Goal: Task Accomplishment & Management: Manage account settings

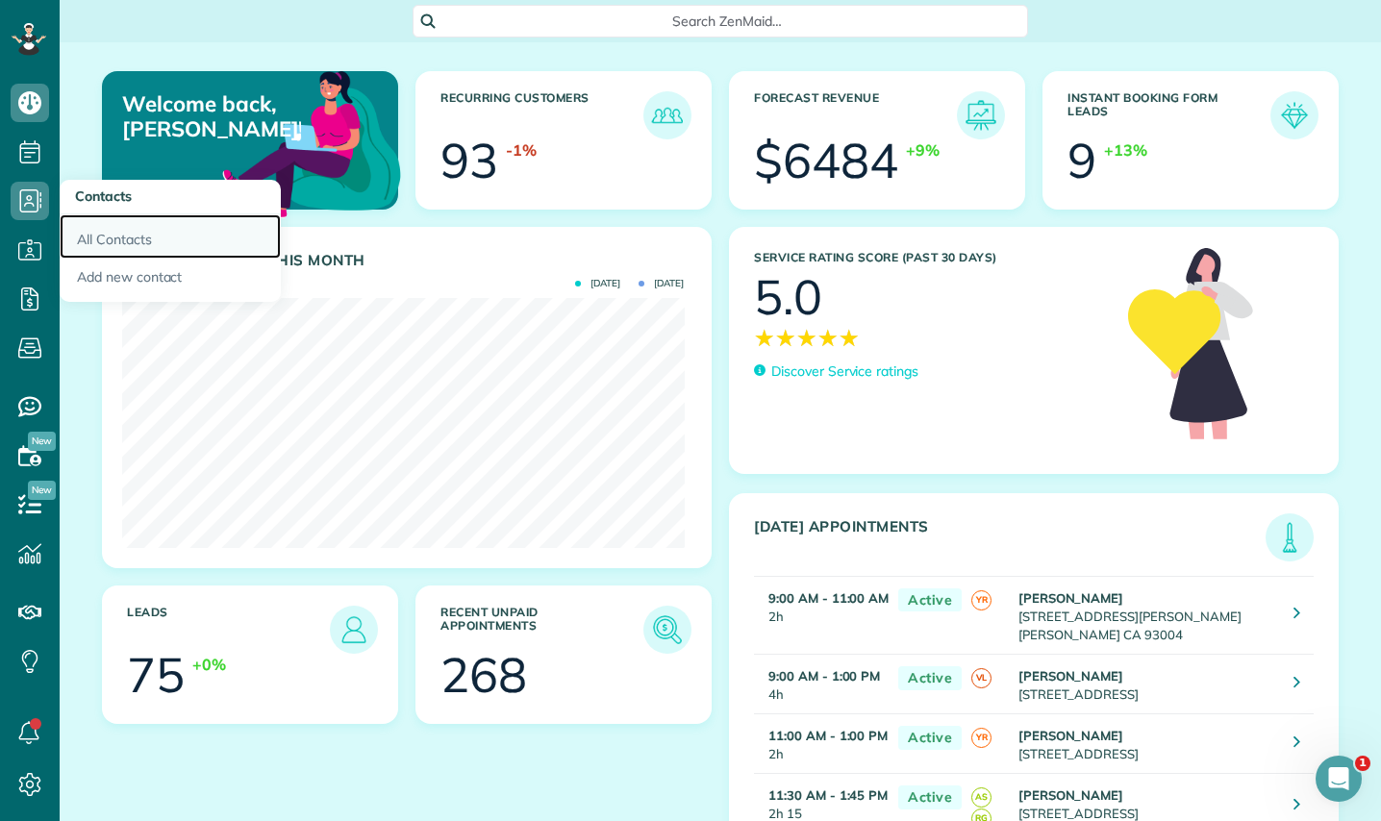
click at [127, 240] on link "All Contacts" at bounding box center [170, 236] width 221 height 44
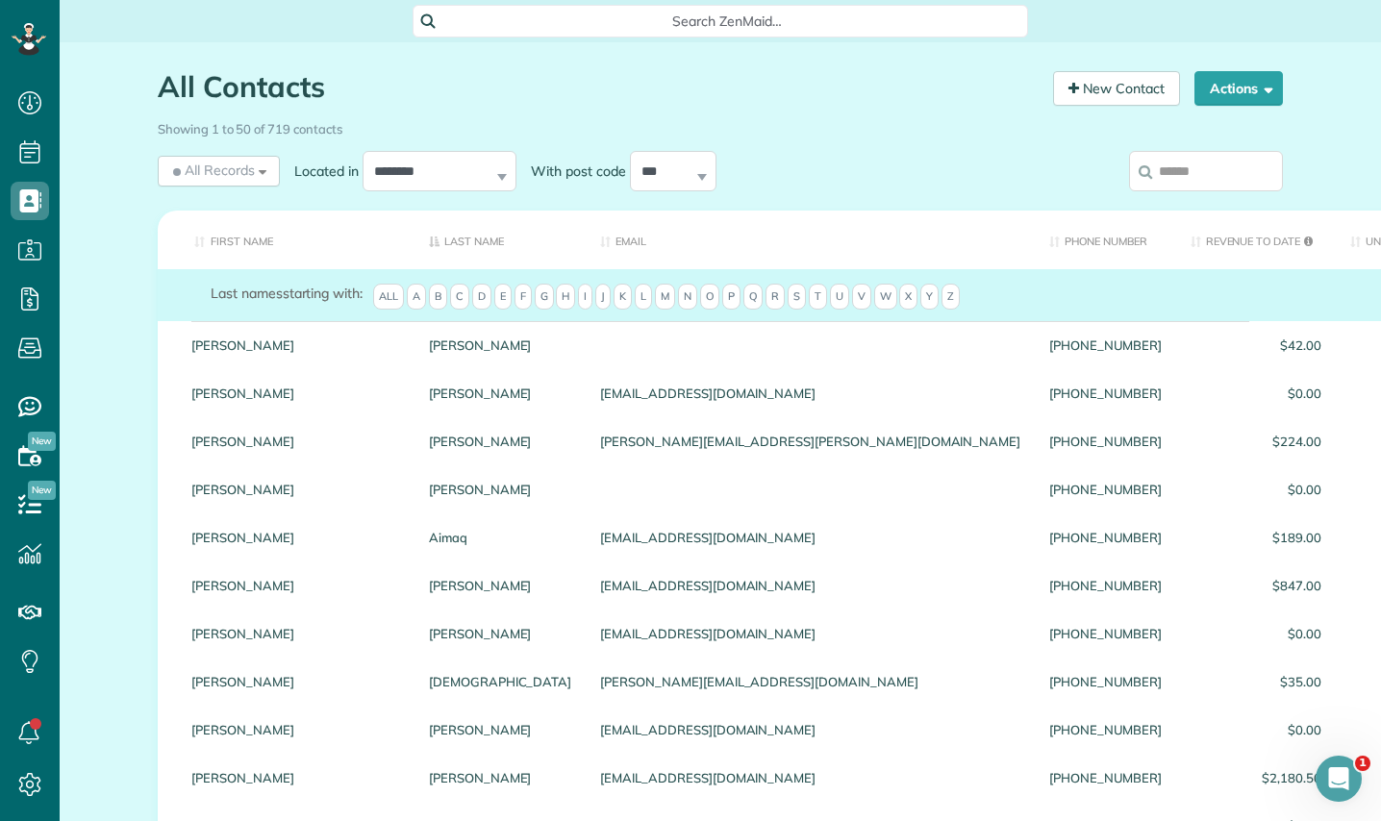
click at [1159, 171] on input "search" at bounding box center [1206, 171] width 154 height 40
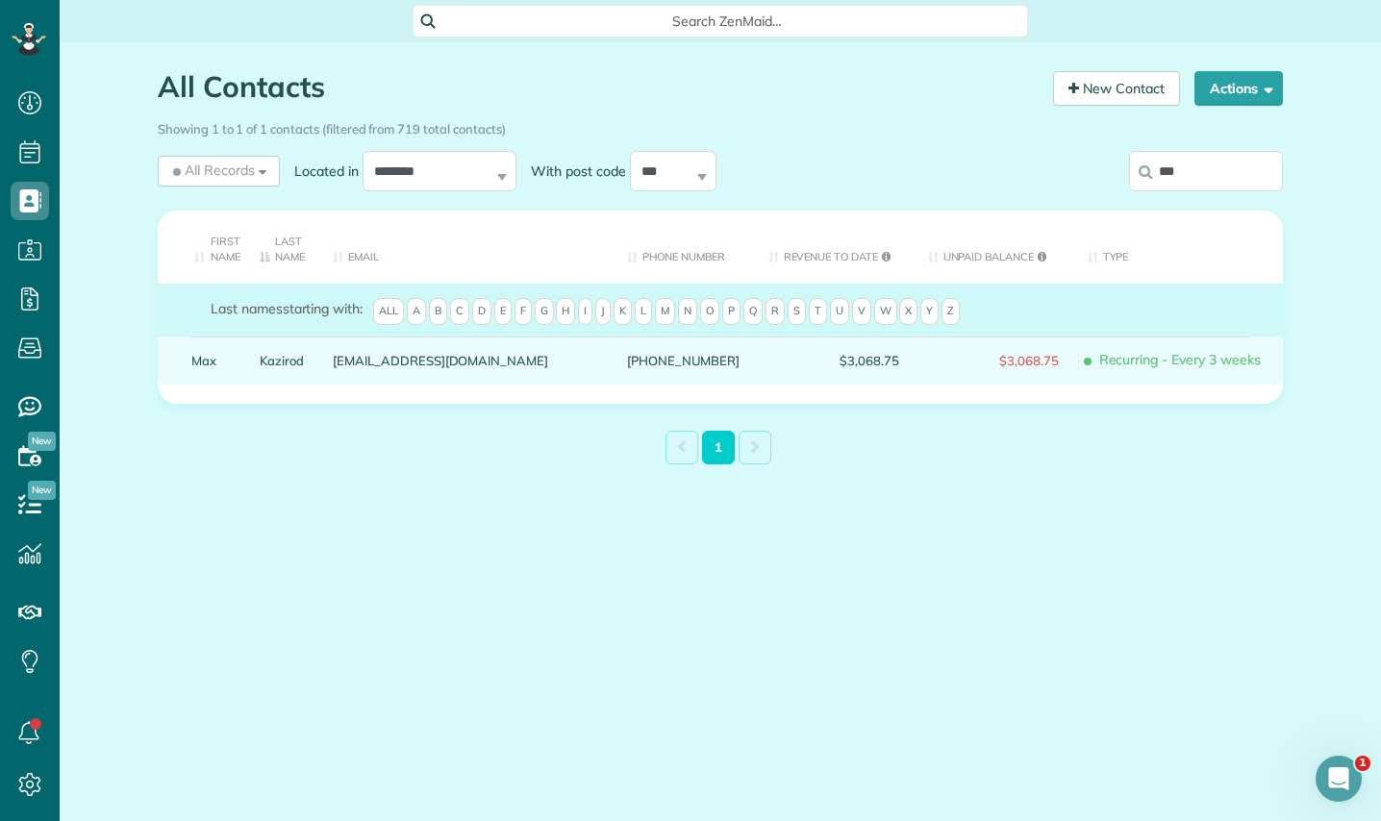
type input "***"
click at [208, 362] on link "Max" at bounding box center [210, 360] width 39 height 13
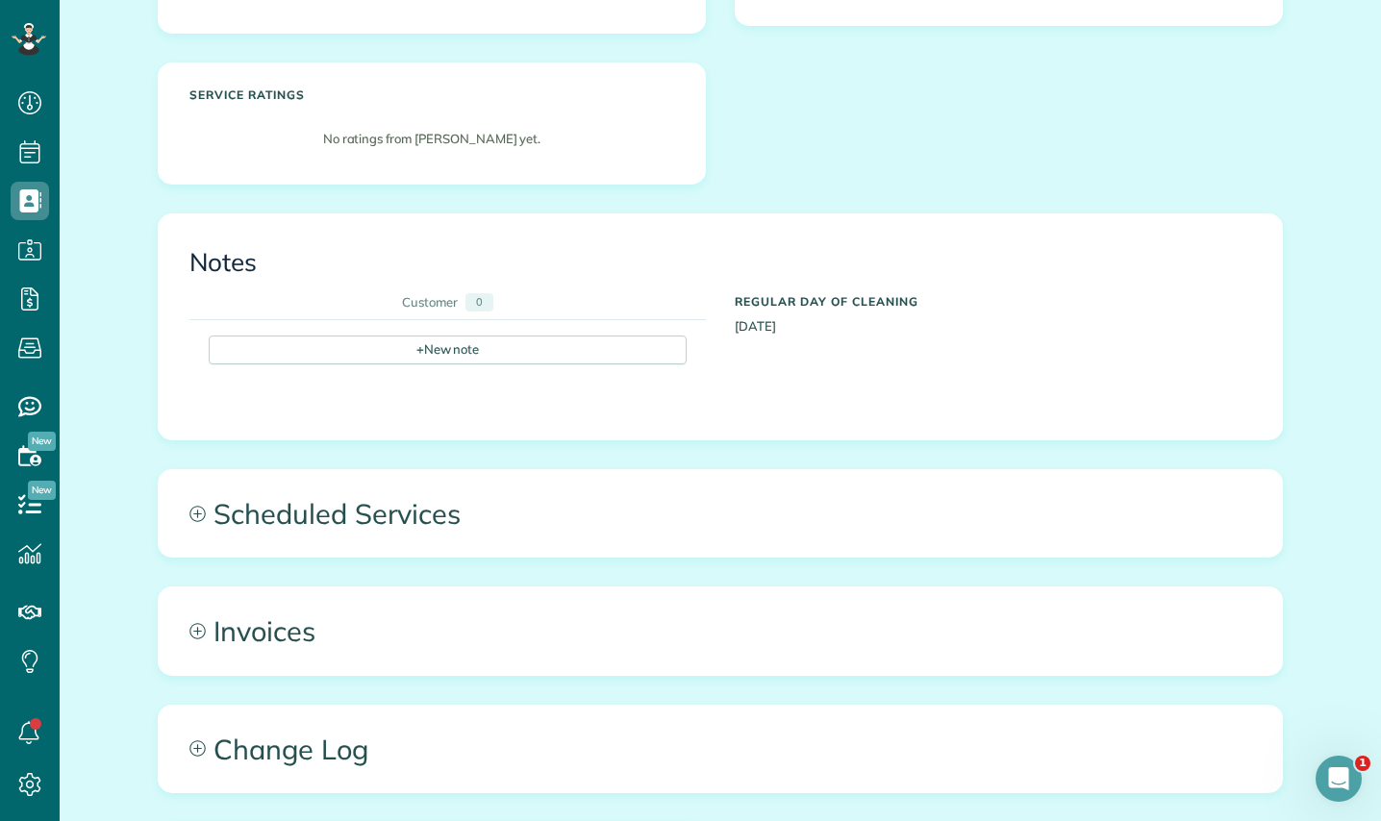
scroll to position [496, 0]
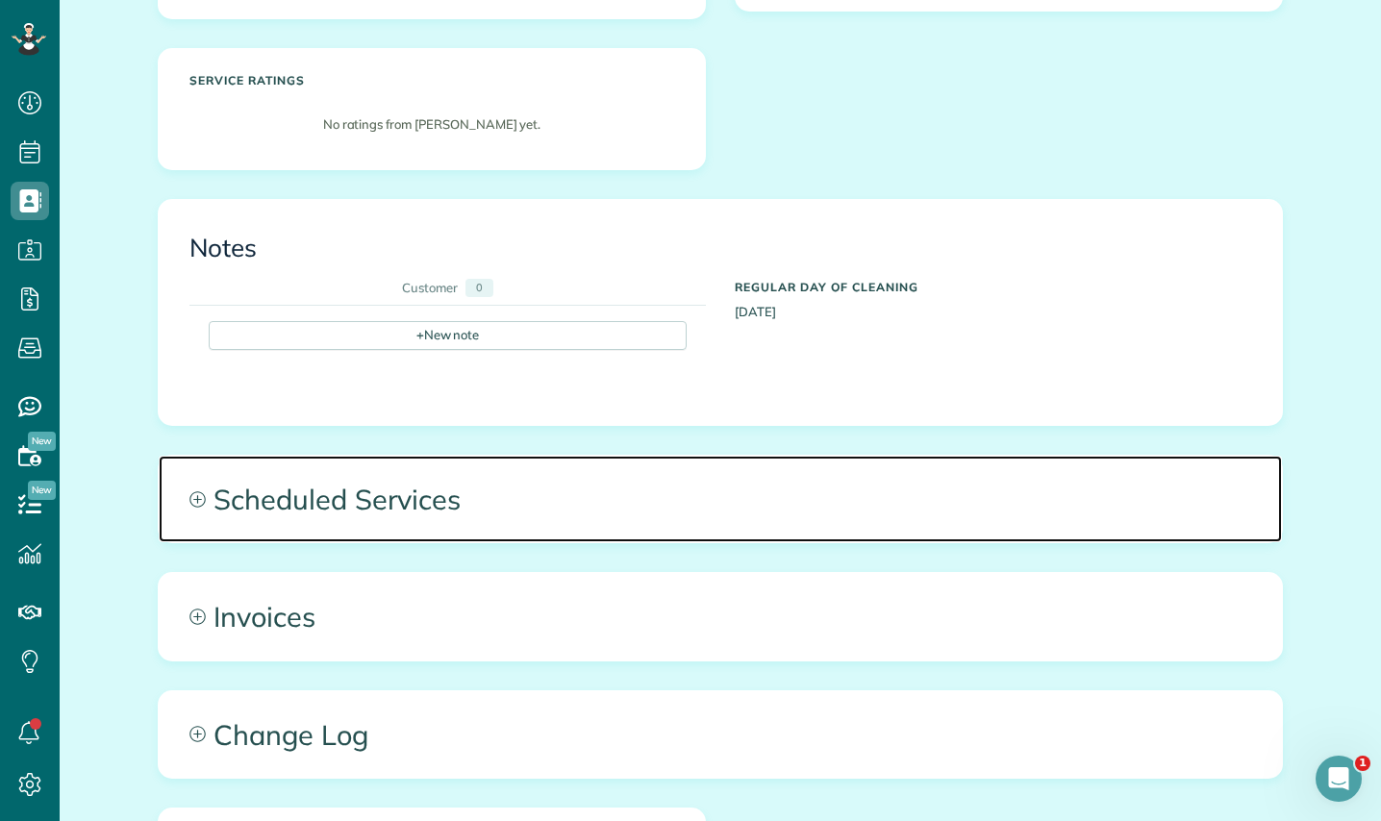
click at [938, 489] on span "Scheduled Services" at bounding box center [720, 499] width 1123 height 87
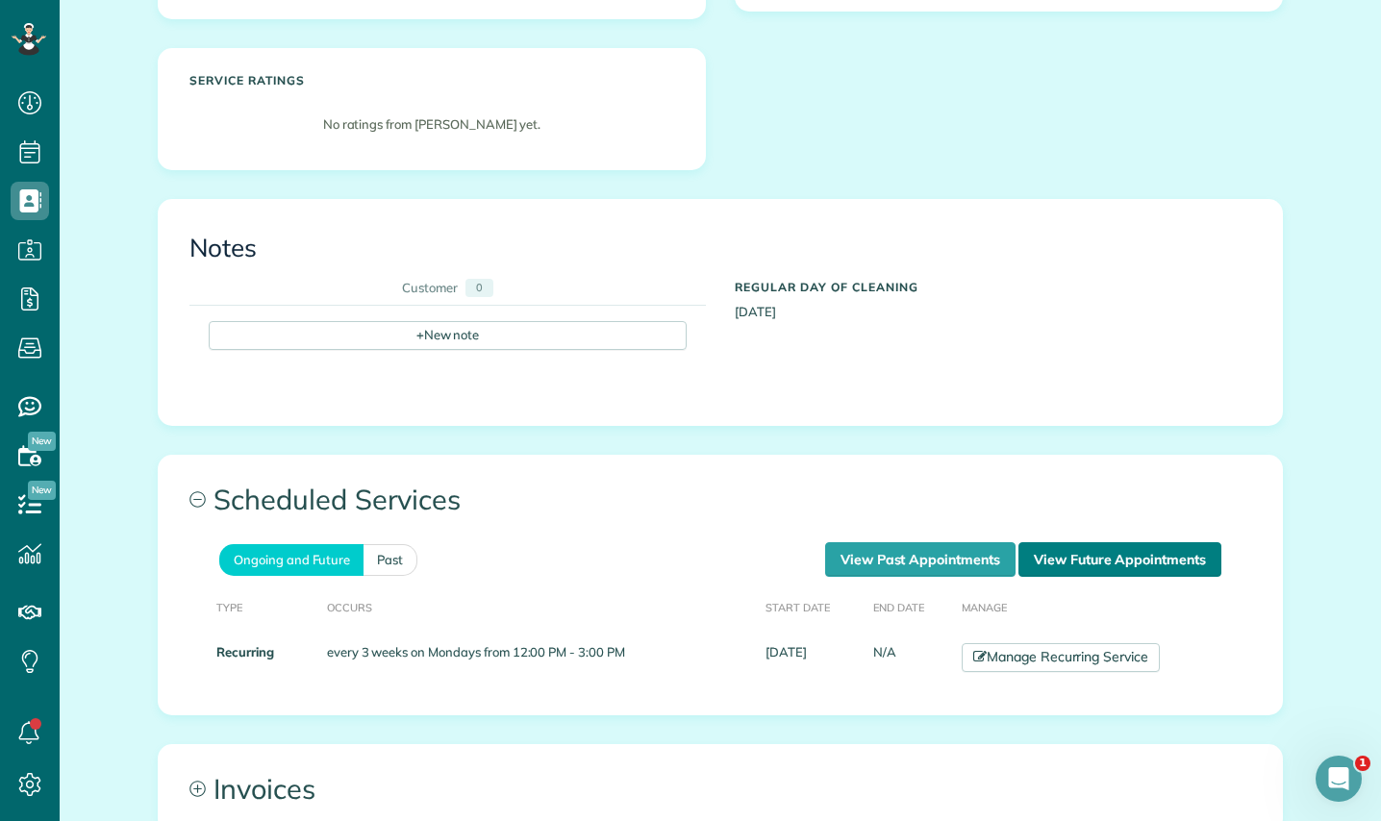
click at [1069, 558] on link "View Future Appointments" at bounding box center [1119, 559] width 203 height 35
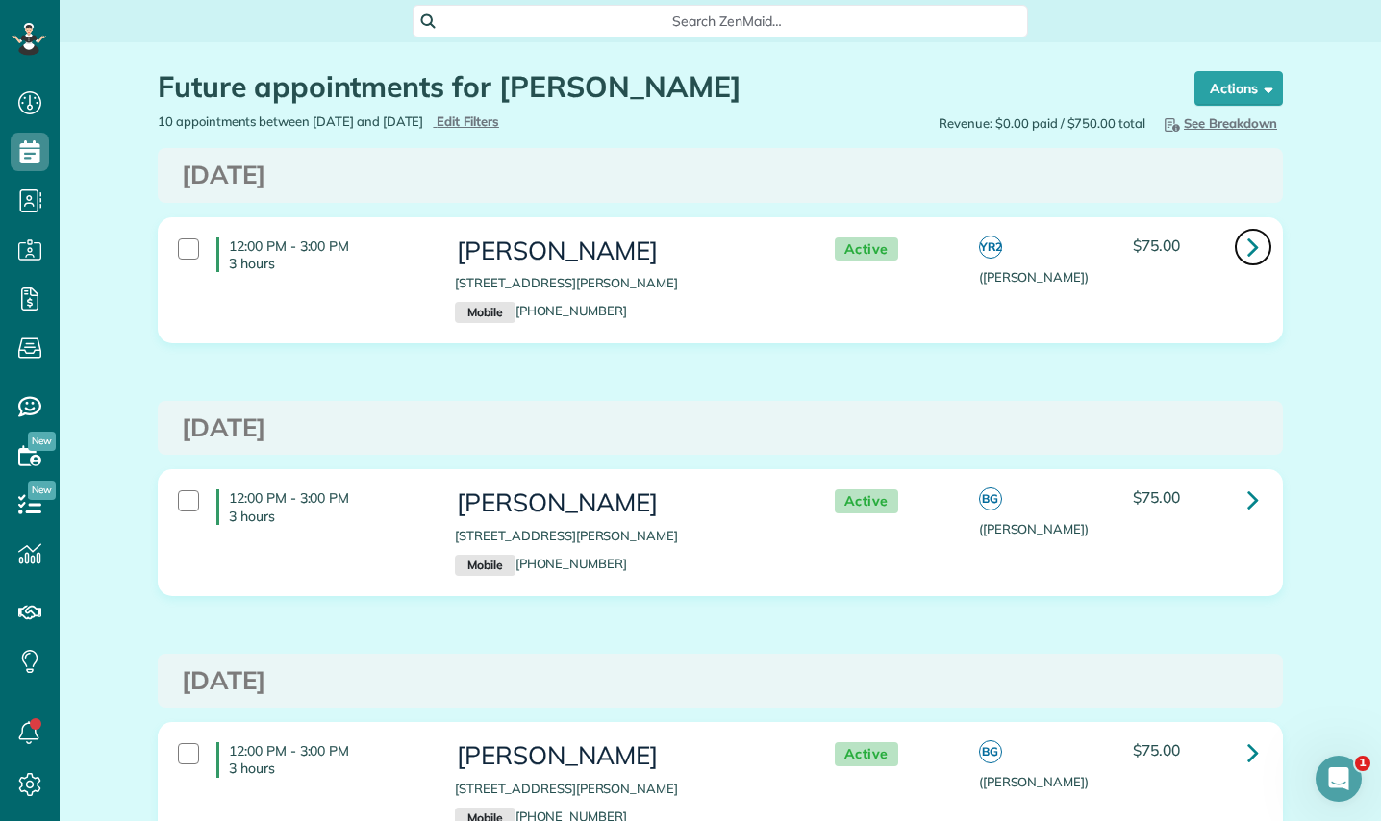
click at [1250, 245] on icon at bounding box center [1253, 247] width 12 height 34
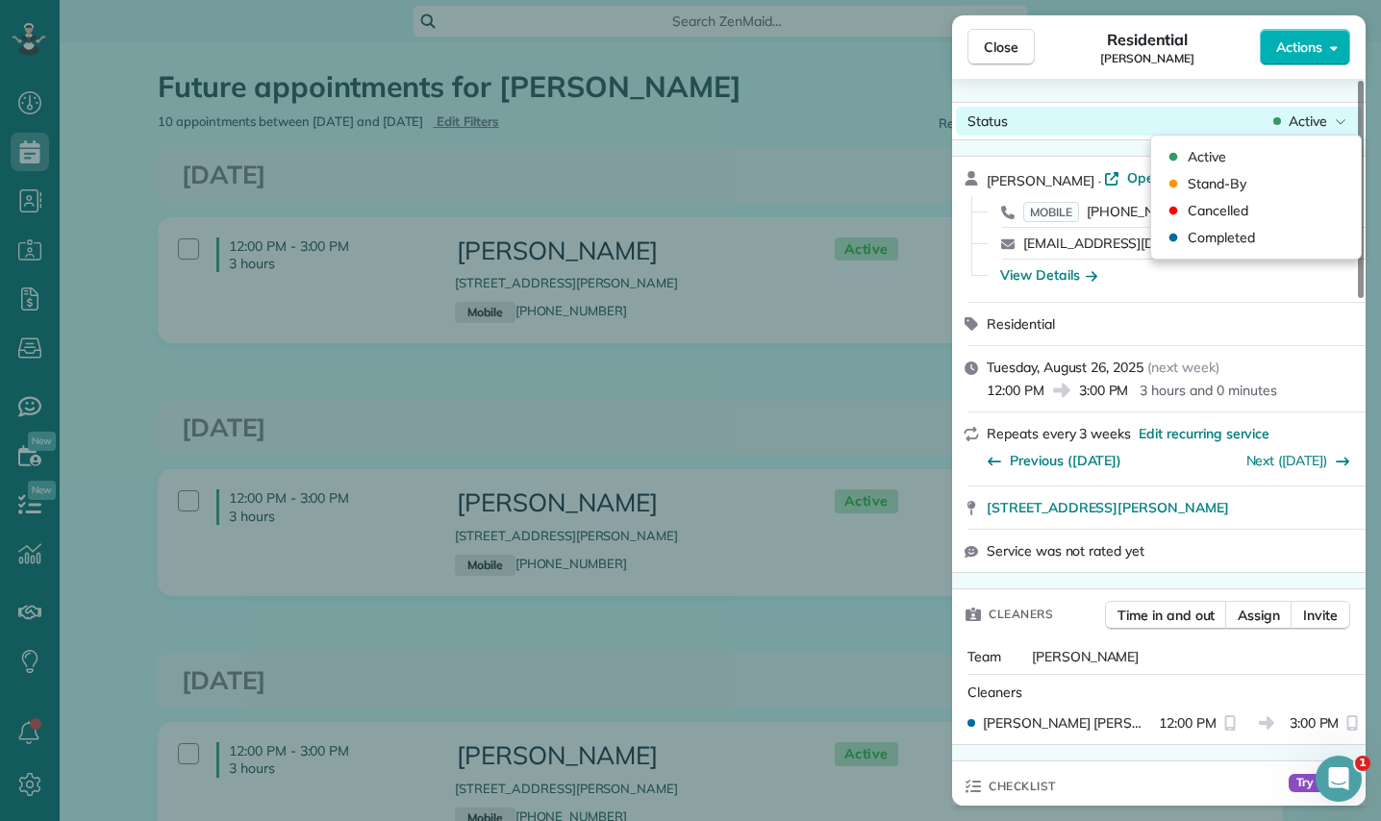
click at [1302, 123] on span "Active" at bounding box center [1307, 121] width 38 height 19
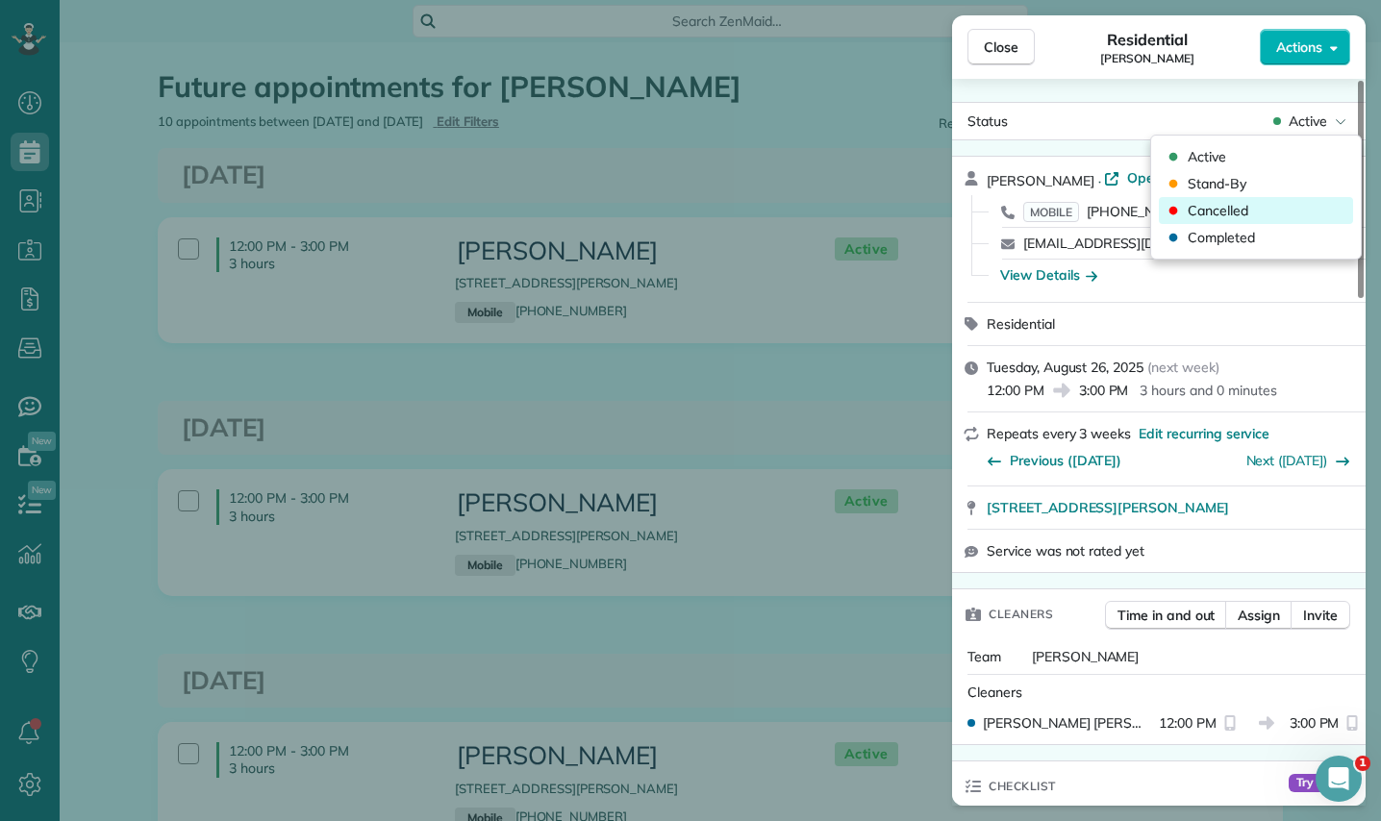
click at [1234, 210] on span "Cancelled" at bounding box center [1217, 210] width 61 height 19
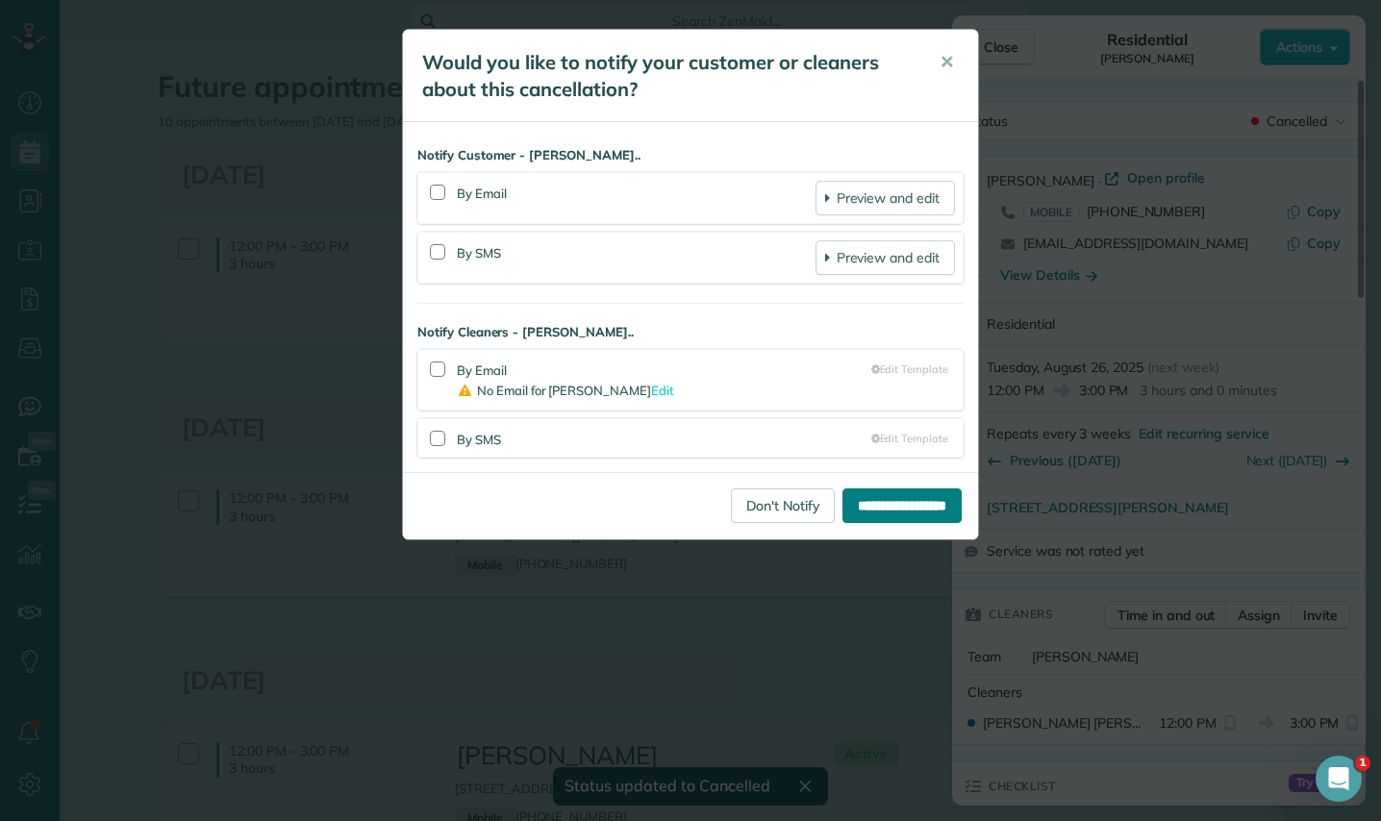
click at [846, 504] on input "**********" at bounding box center [901, 505] width 119 height 35
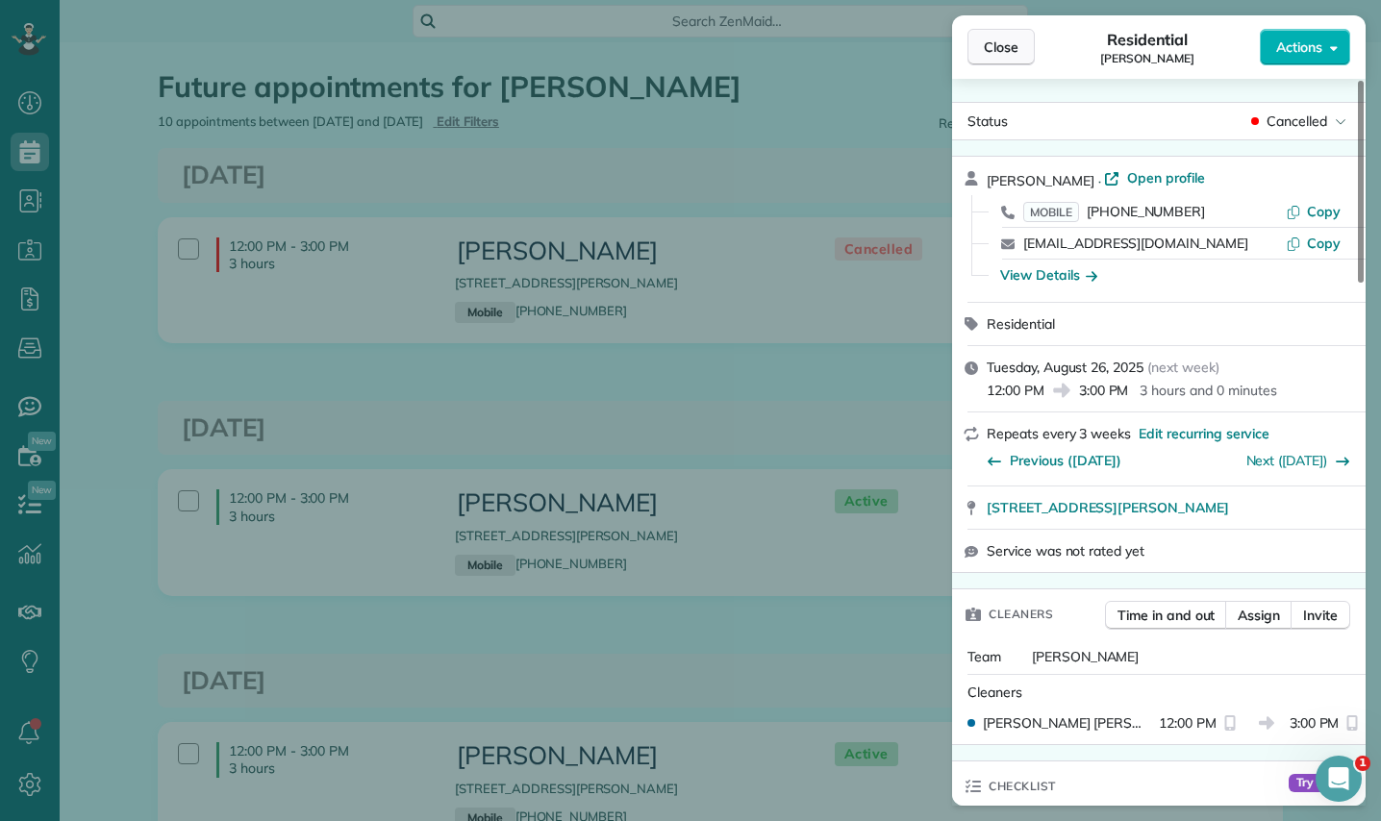
click at [1004, 48] on span "Close" at bounding box center [1001, 46] width 35 height 19
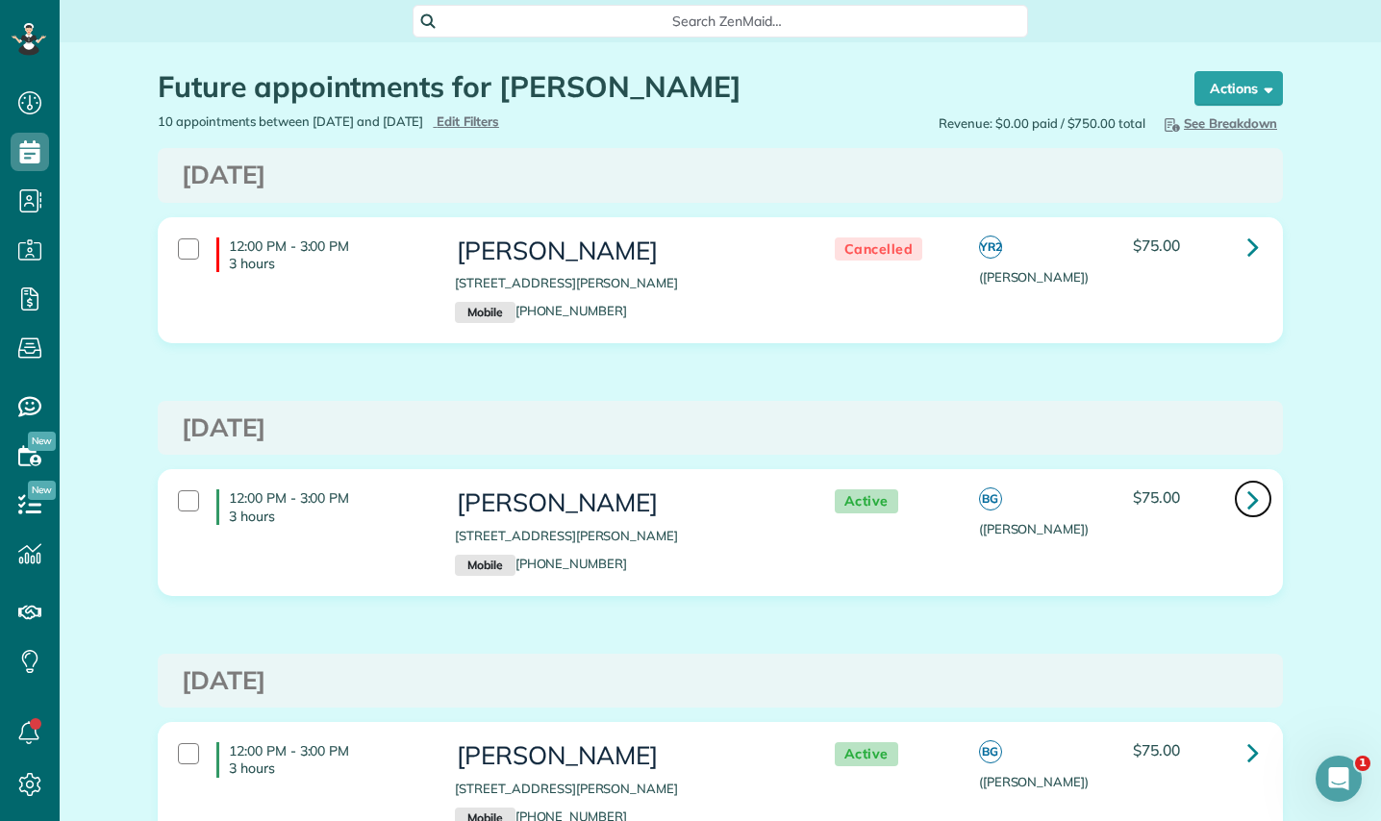
click at [1253, 498] on link at bounding box center [1253, 499] width 38 height 38
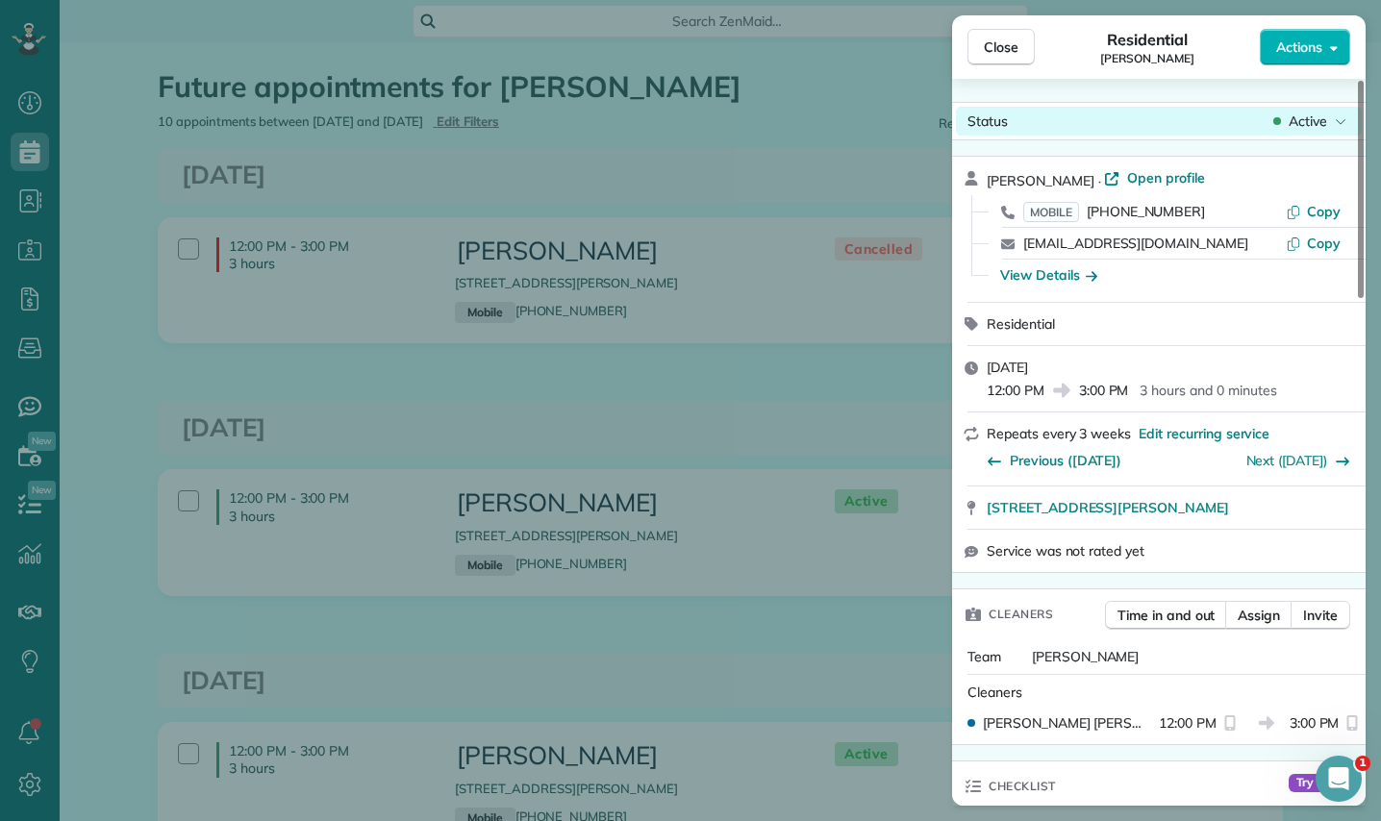
click at [1309, 120] on span "Active" at bounding box center [1307, 121] width 38 height 19
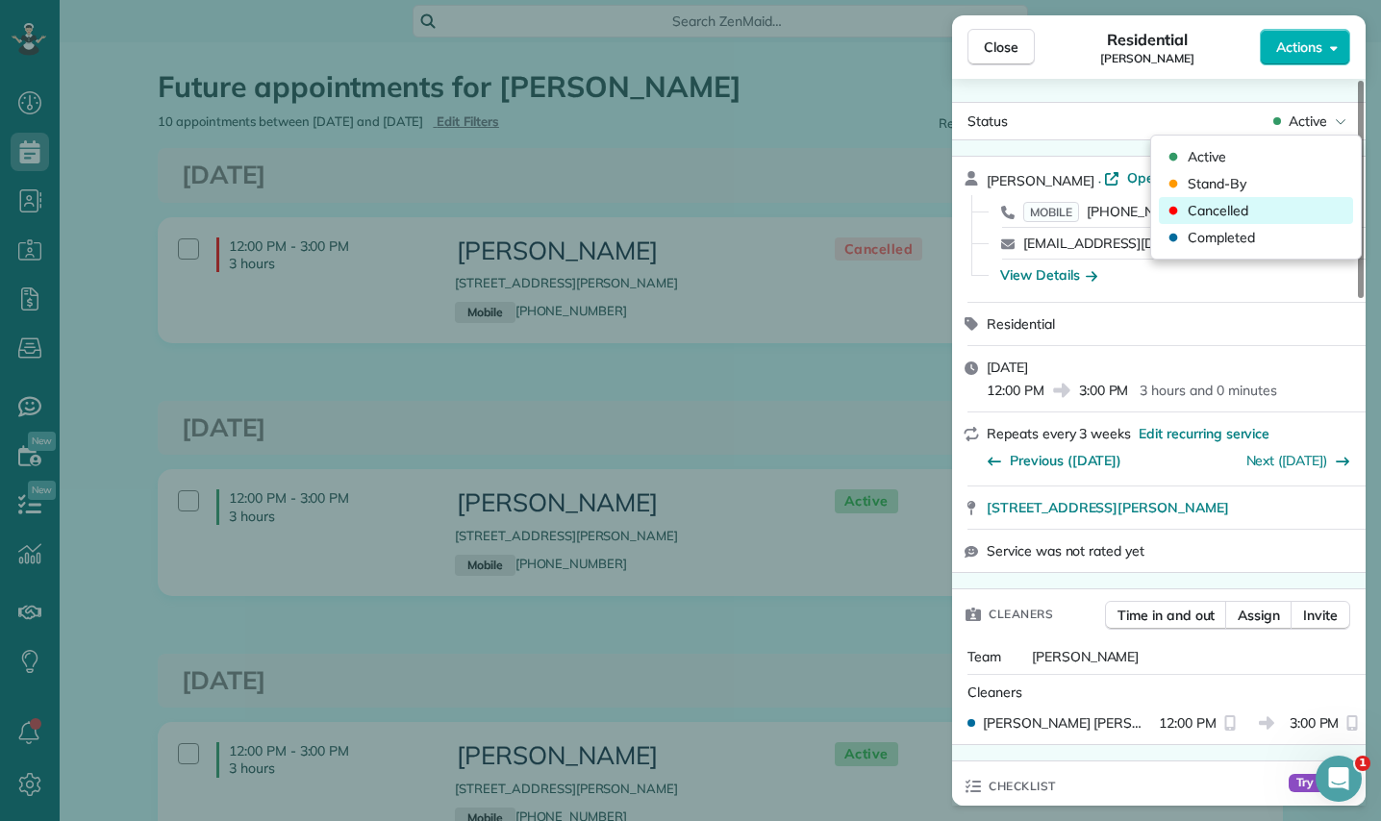
click at [1218, 212] on span "Cancelled" at bounding box center [1217, 210] width 61 height 19
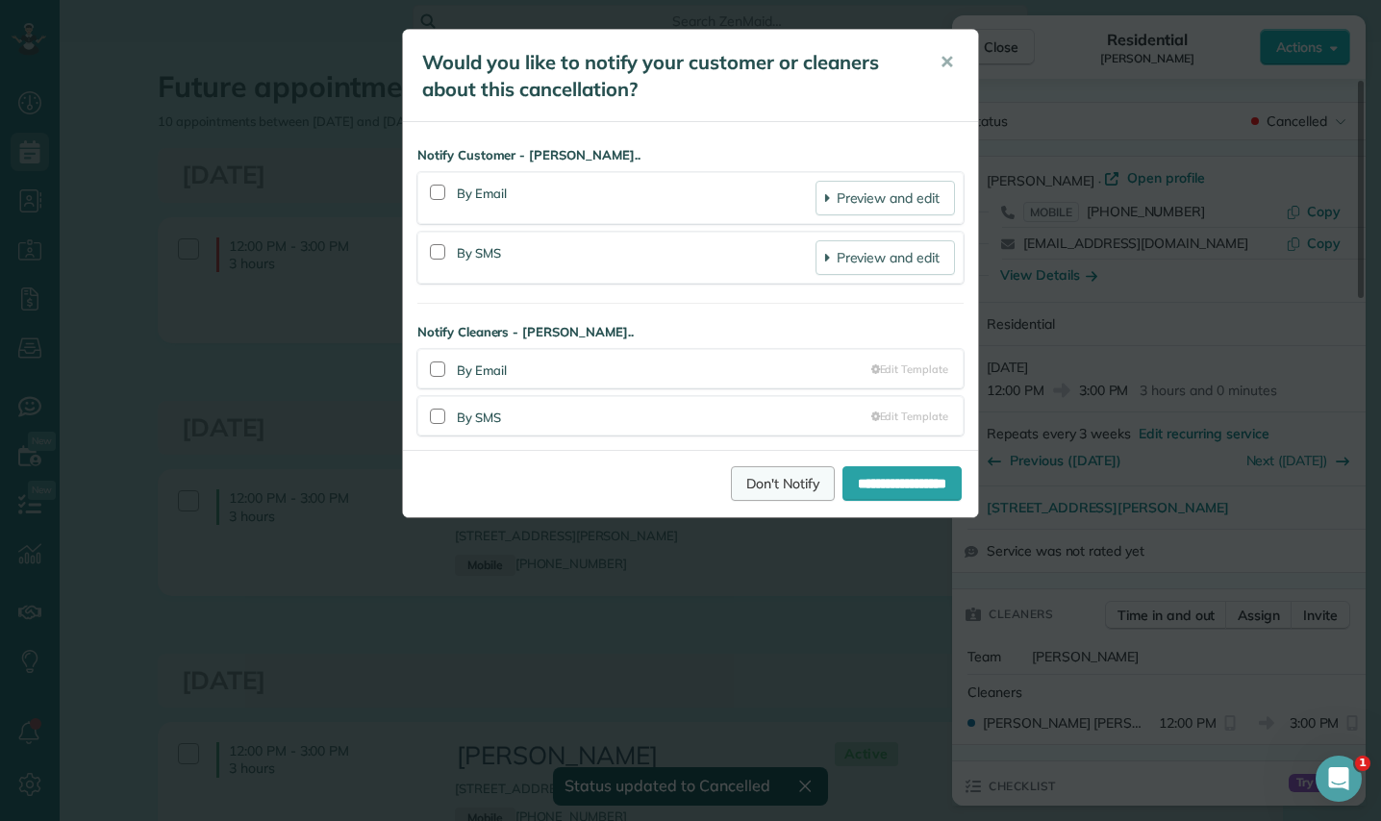
click at [731, 486] on link "Don't Notify" at bounding box center [783, 483] width 104 height 35
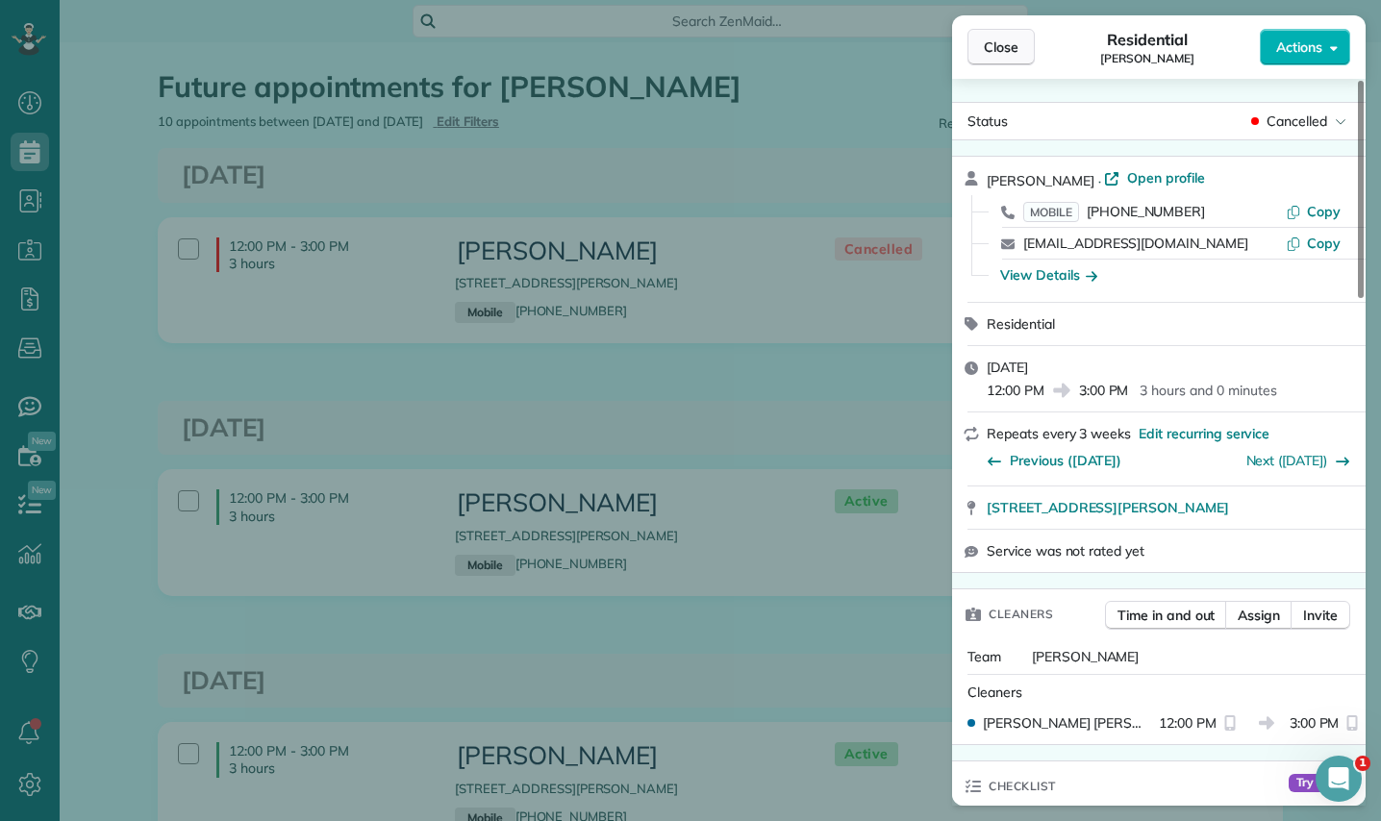
drag, startPoint x: 993, startPoint y: 47, endPoint x: 944, endPoint y: 57, distance: 50.0
click at [993, 47] on span "Close" at bounding box center [1001, 46] width 35 height 19
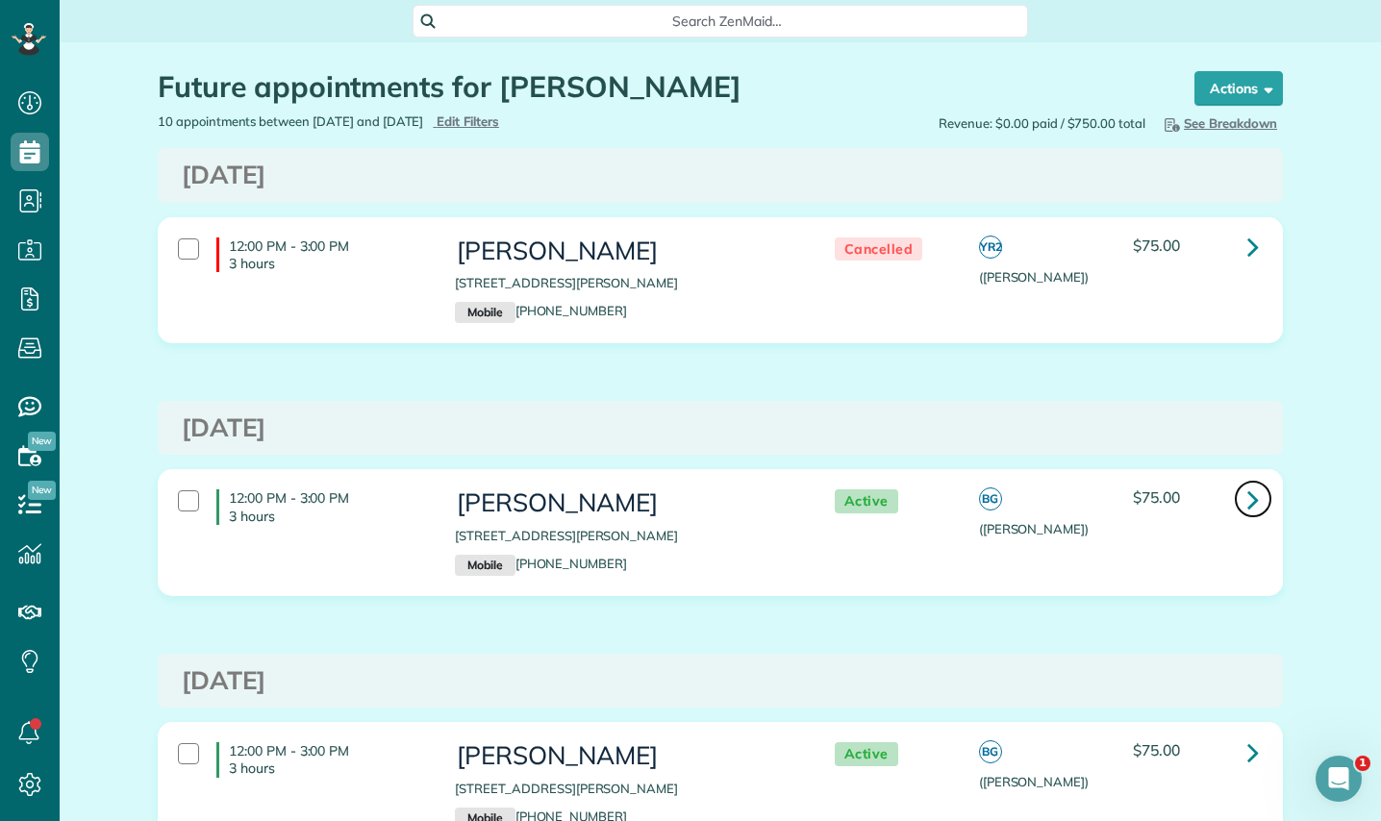
click at [1250, 498] on icon at bounding box center [1253, 500] width 12 height 34
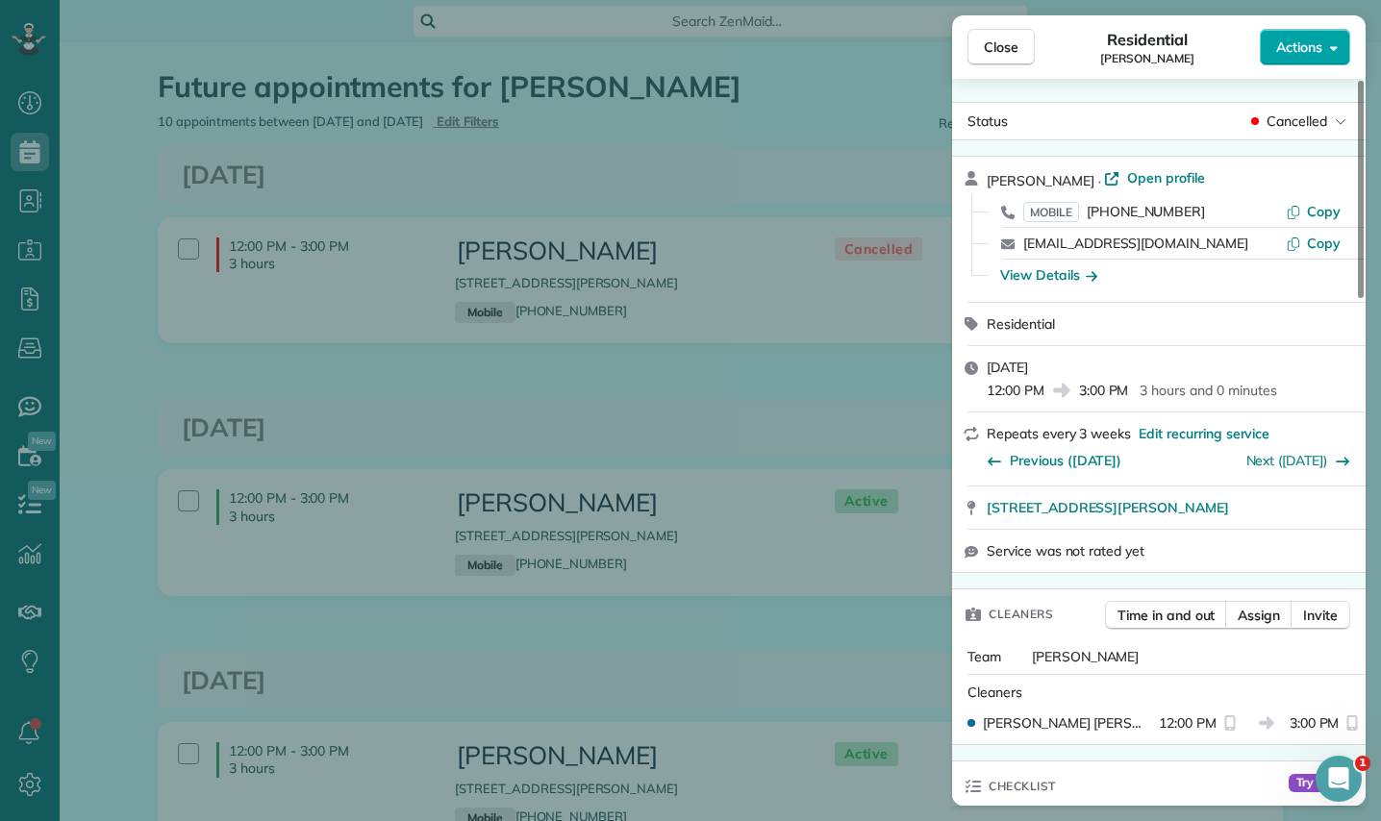
click at [1319, 48] on span "Actions" at bounding box center [1299, 46] width 46 height 19
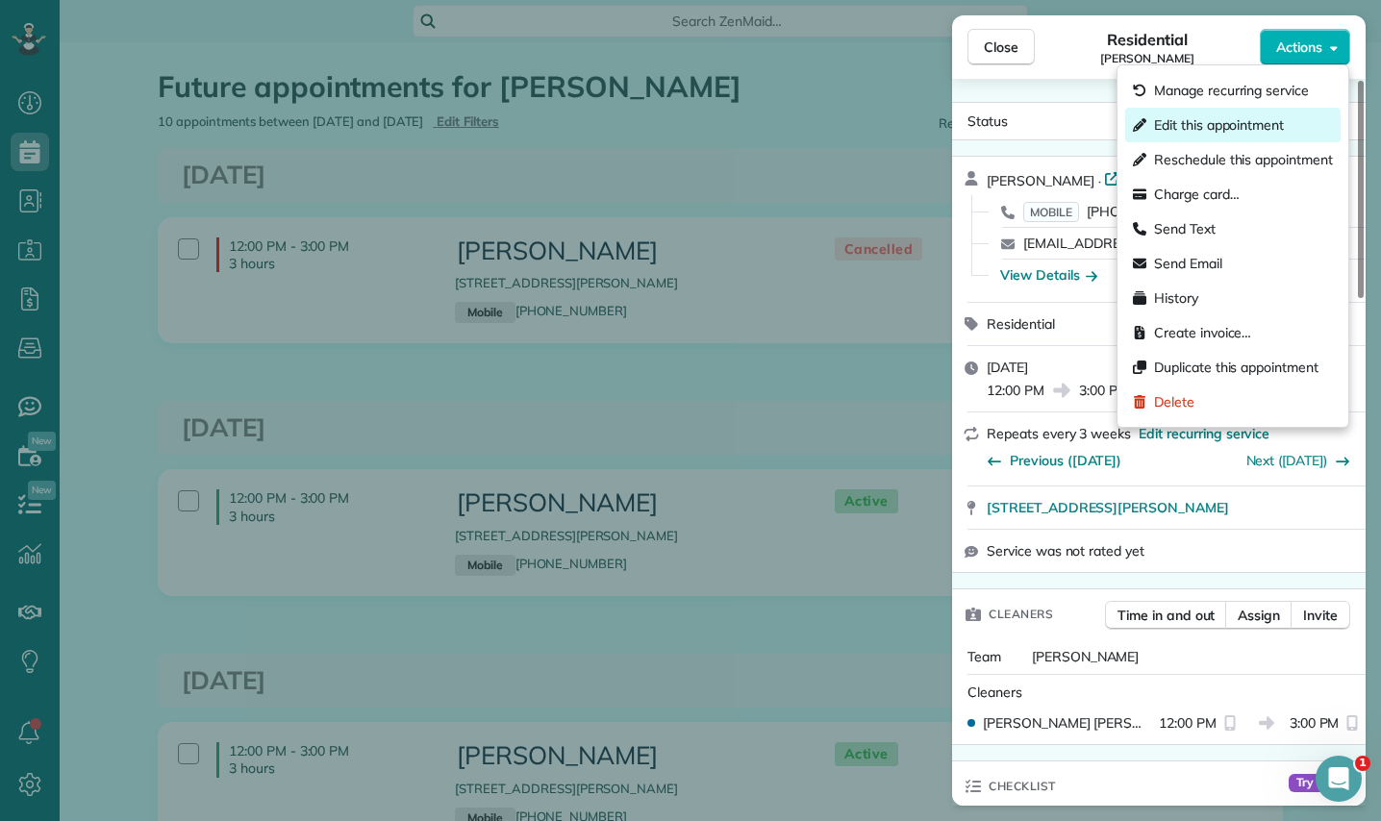
click at [1174, 122] on span "Edit this appointment" at bounding box center [1219, 124] width 130 height 19
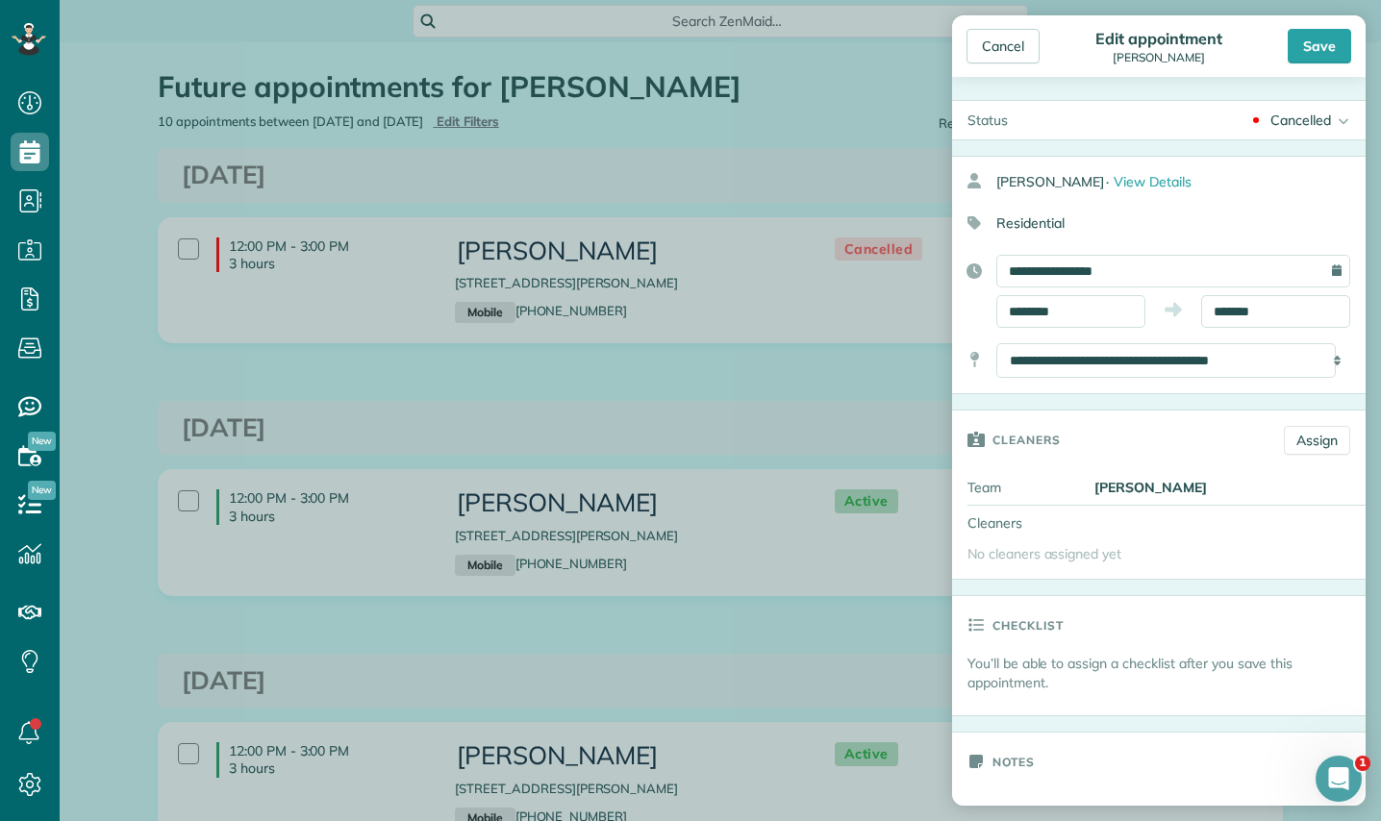
type input "******"
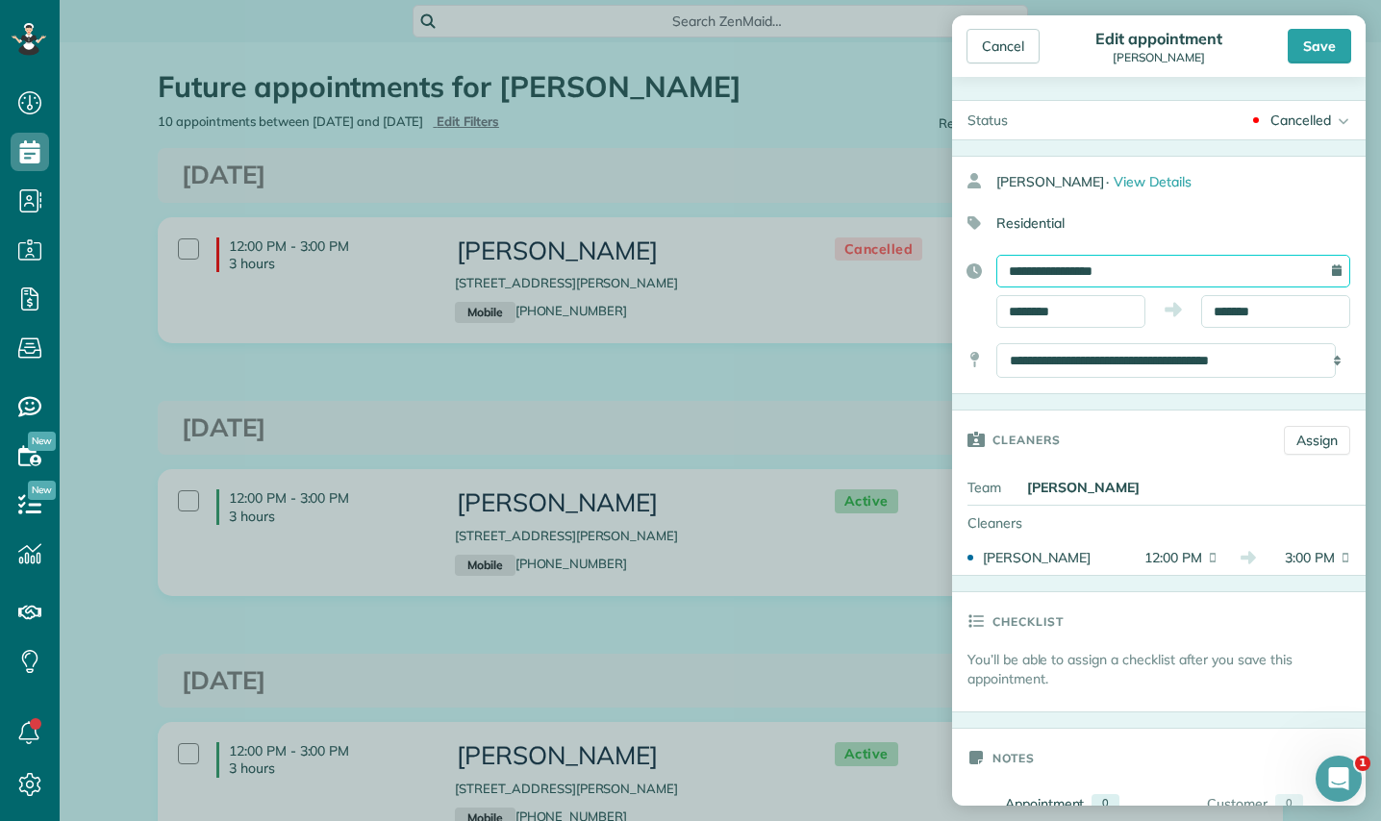
click at [1108, 276] on input "**********" at bounding box center [1173, 271] width 354 height 33
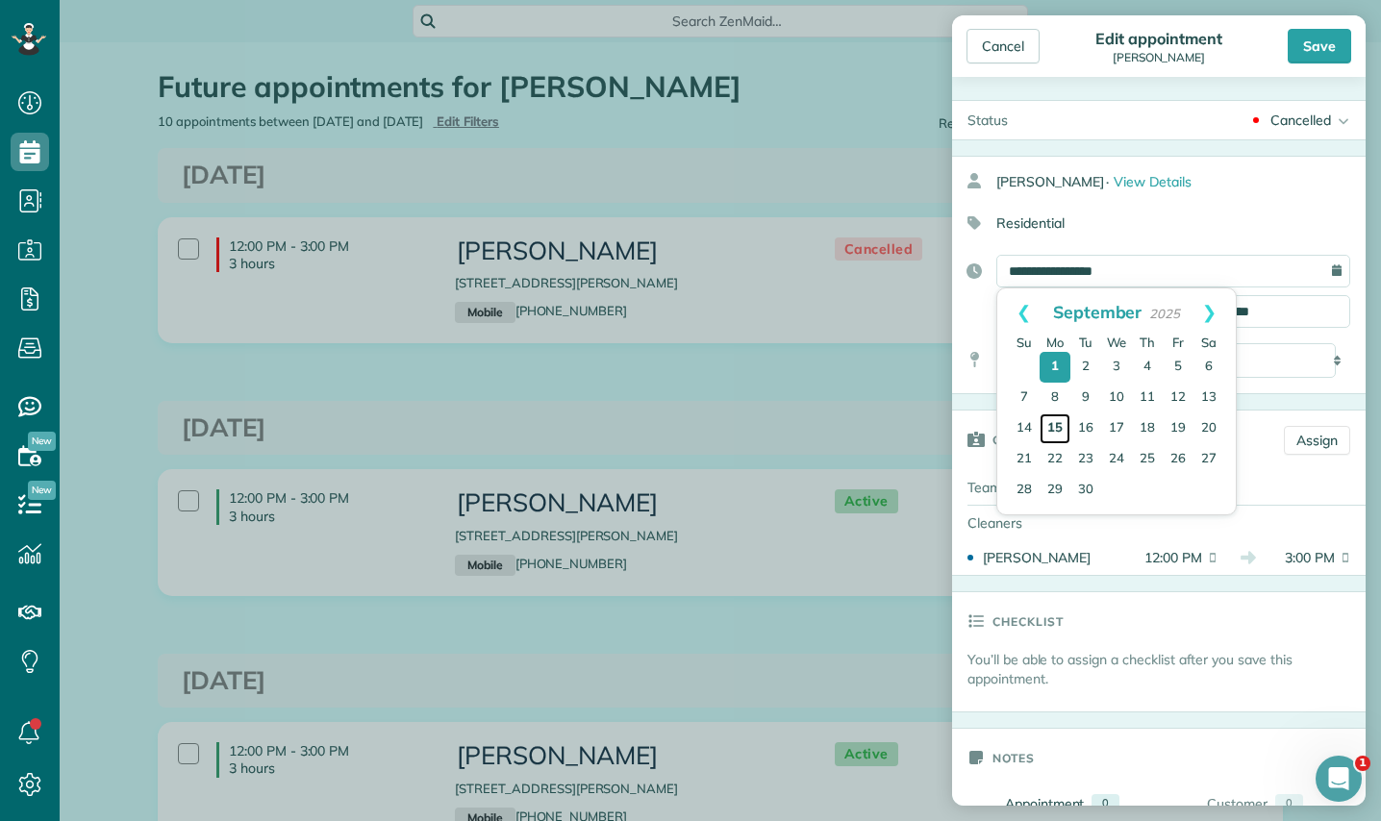
click at [1055, 426] on link "15" at bounding box center [1054, 428] width 31 height 31
type input "**********"
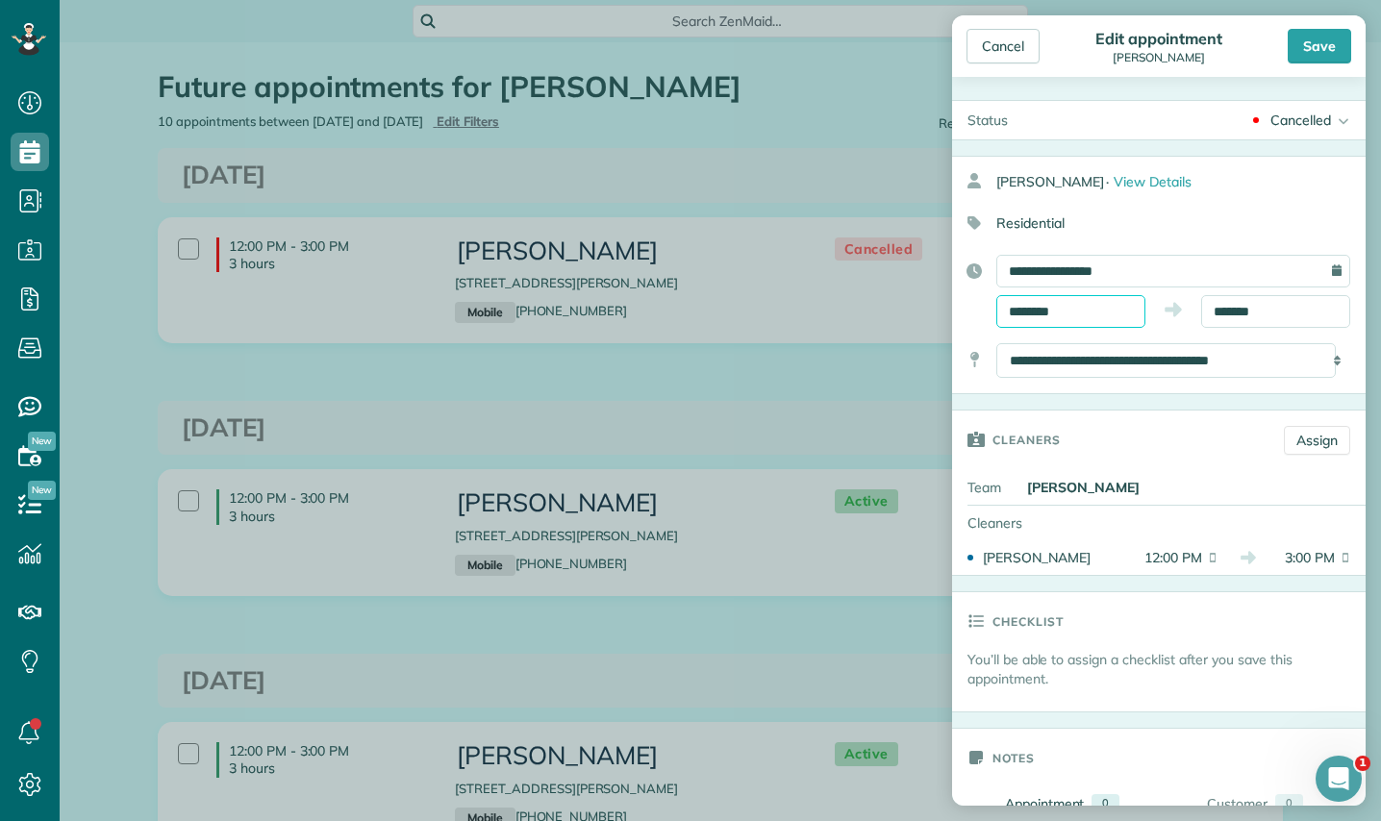
click at [1075, 306] on input "********" at bounding box center [1070, 311] width 149 height 33
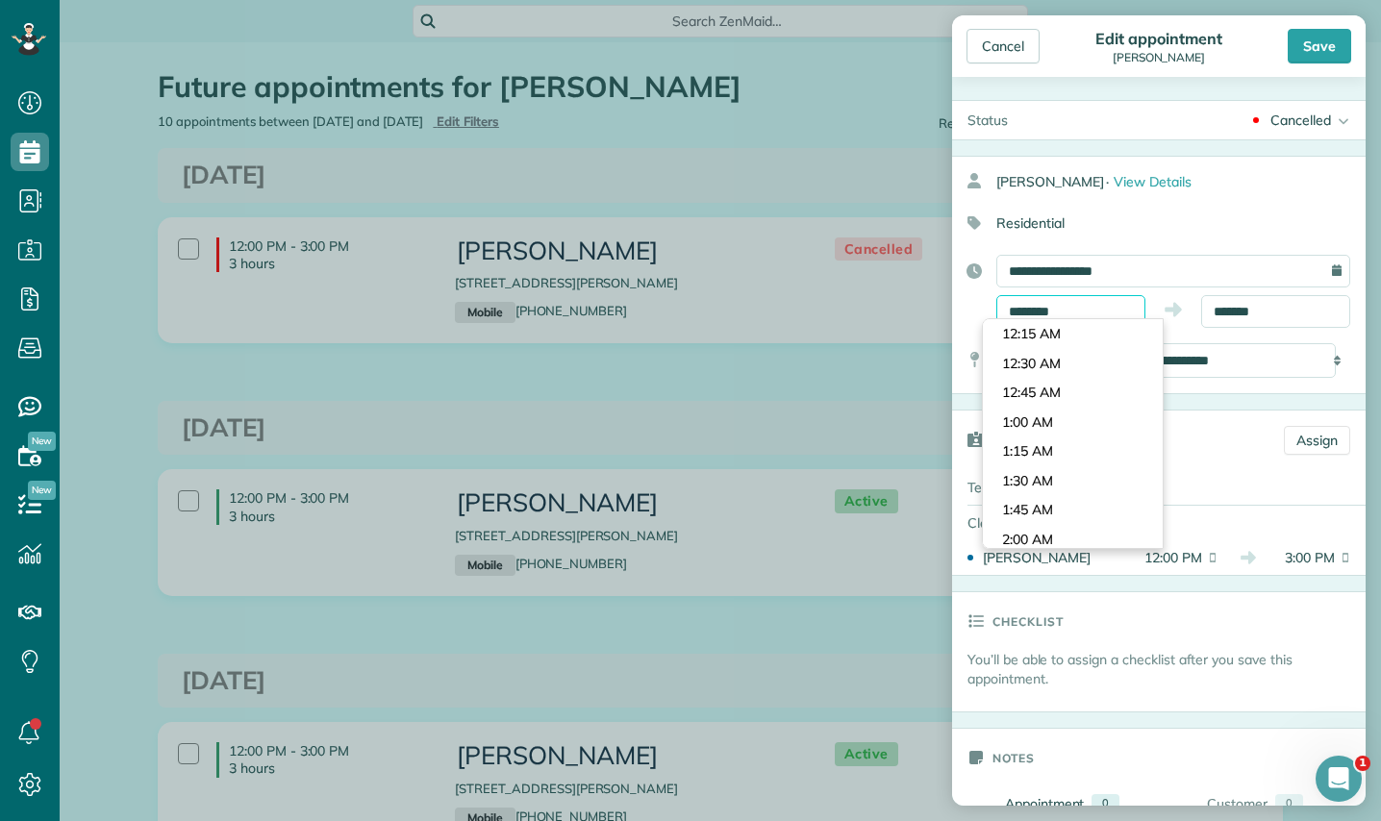
scroll to position [1350, 0]
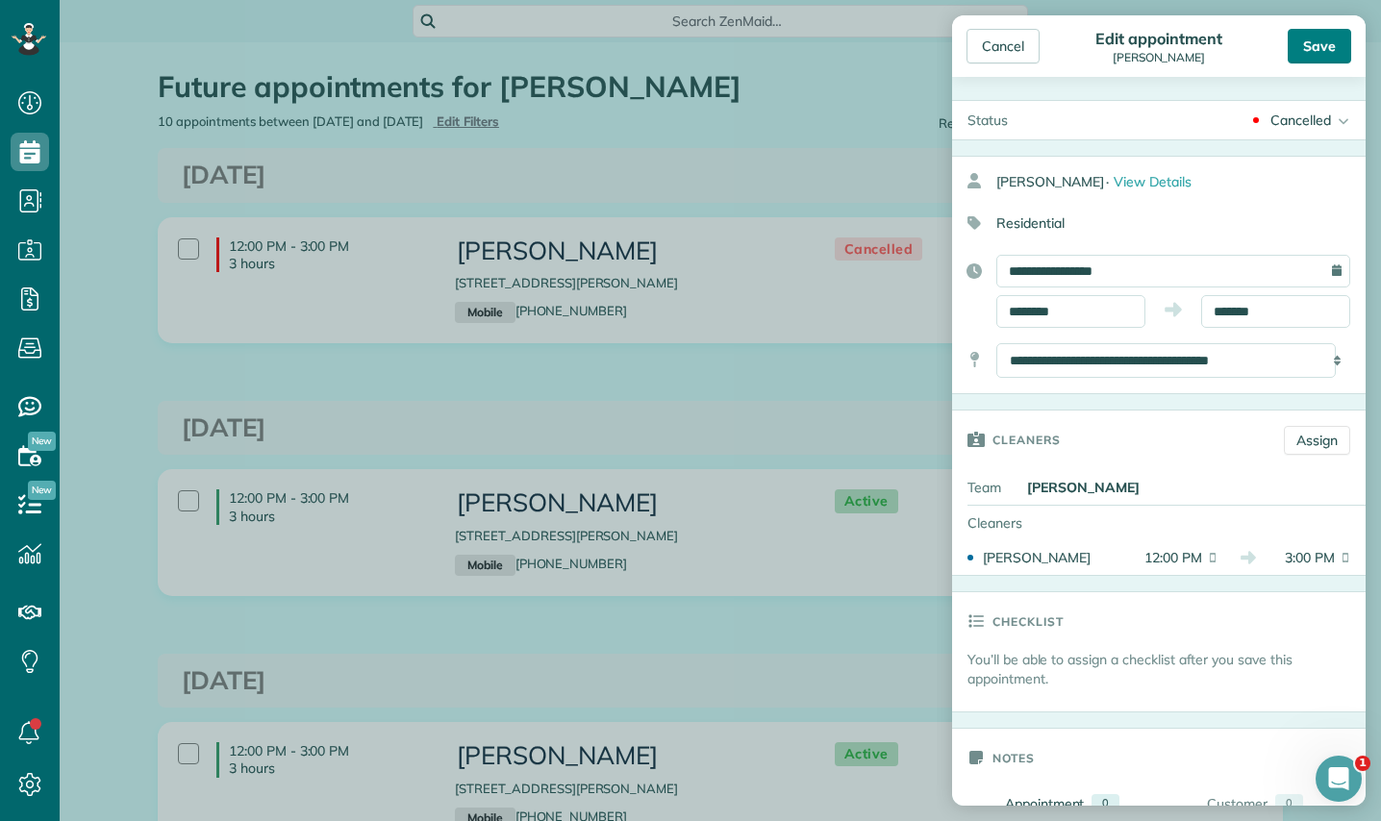
click at [1324, 44] on div "Save" at bounding box center [1318, 46] width 63 height 35
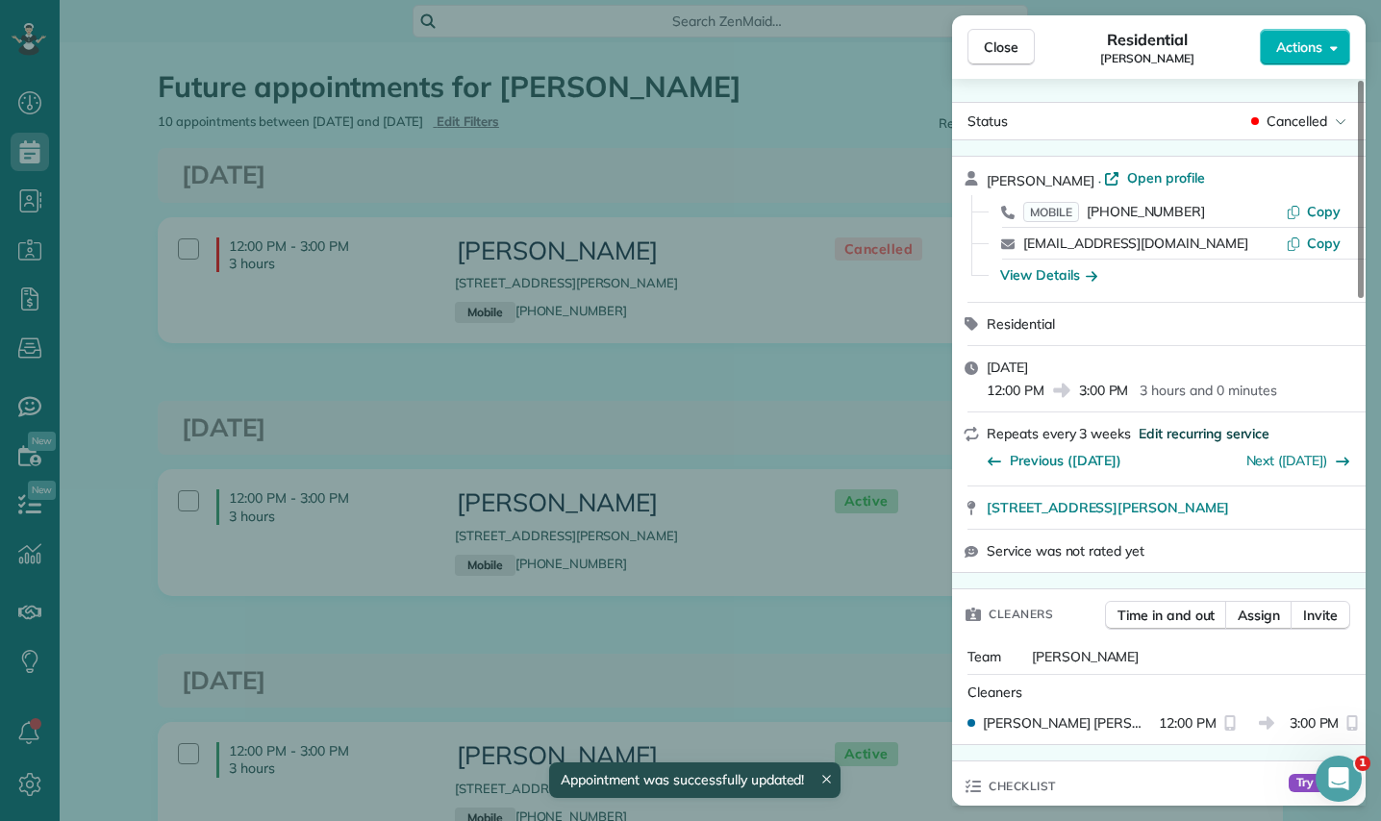
click at [1168, 436] on span "Edit recurring service" at bounding box center [1203, 433] width 131 height 19
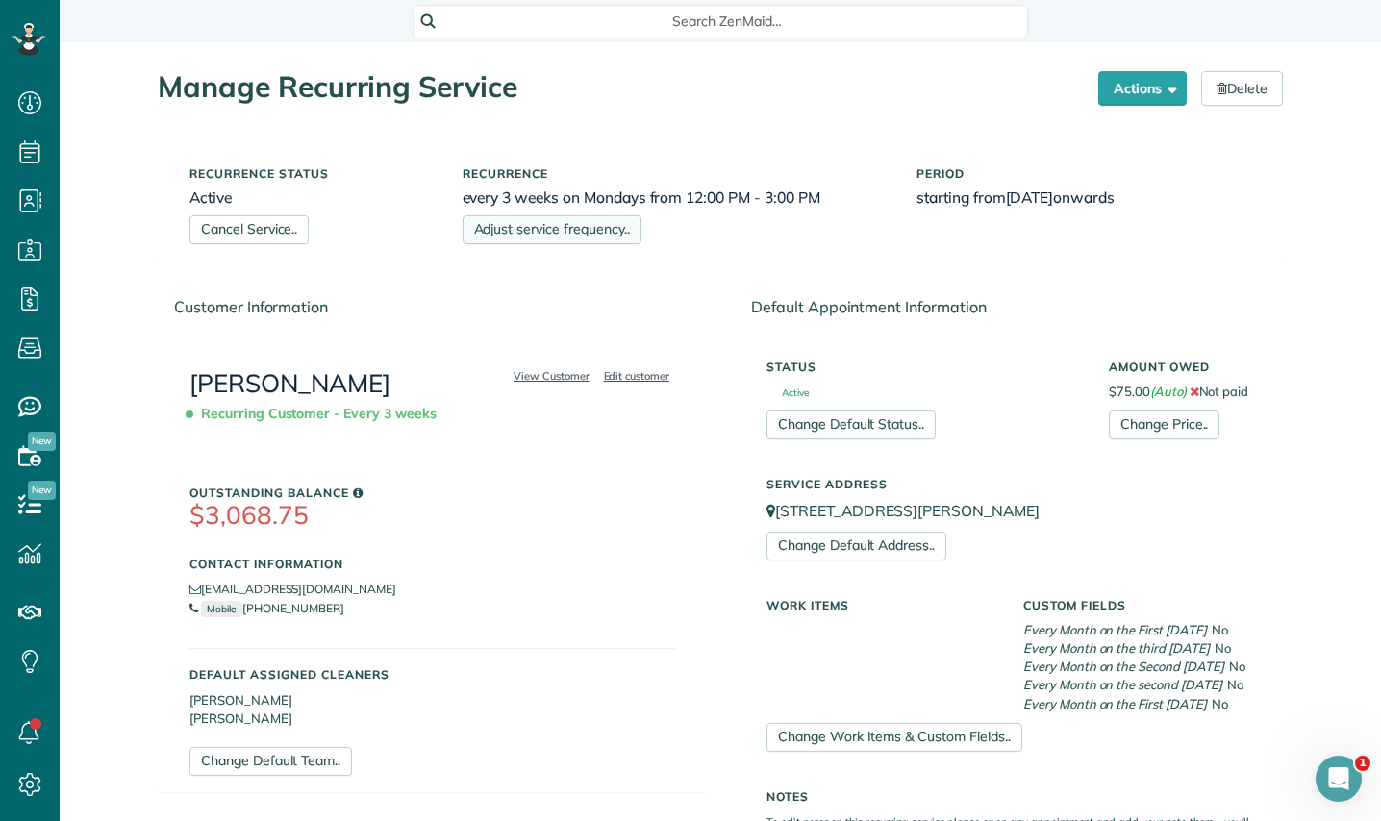
click at [565, 231] on link "Adjust service frequency.." at bounding box center [551, 229] width 179 height 29
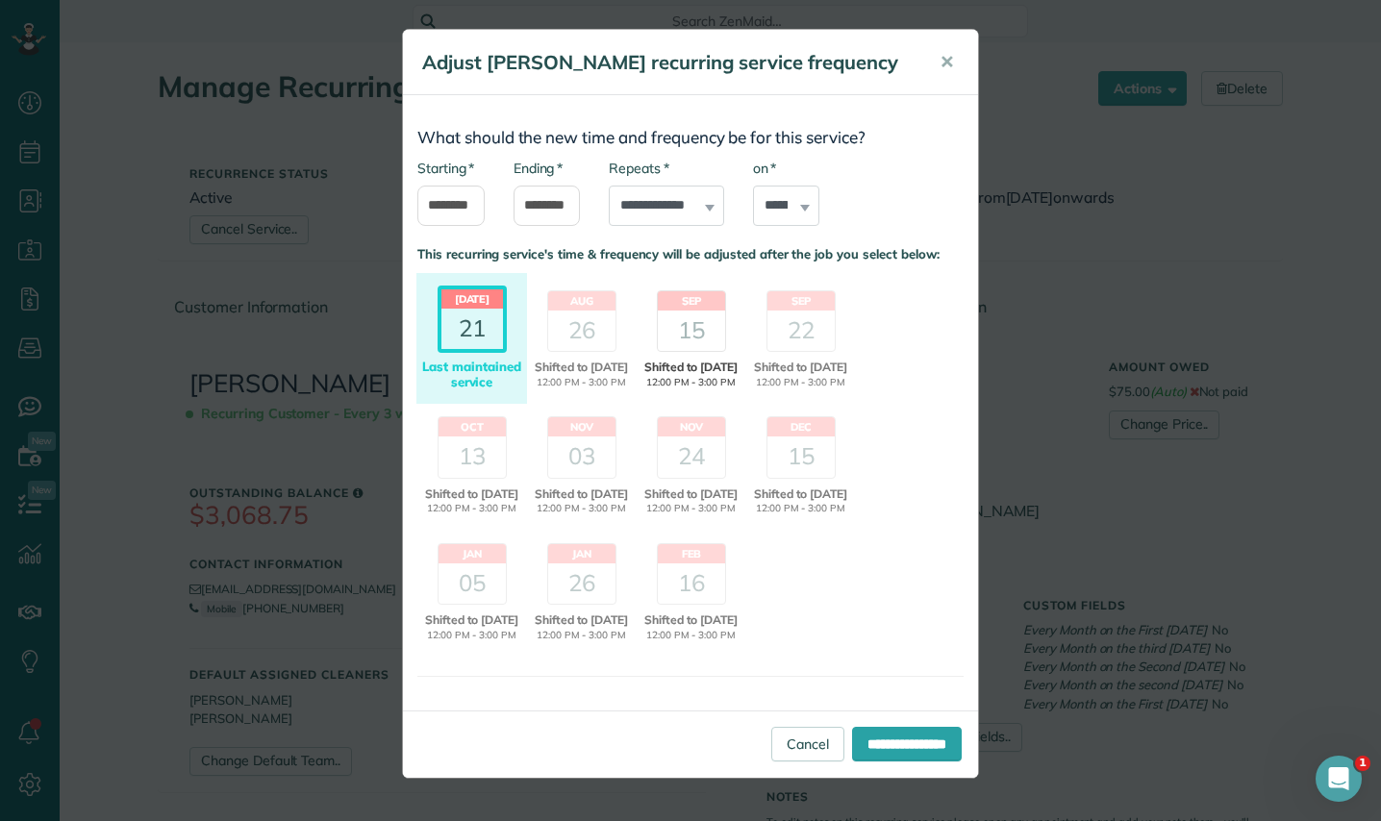
click at [676, 323] on div "15" at bounding box center [691, 331] width 67 height 40
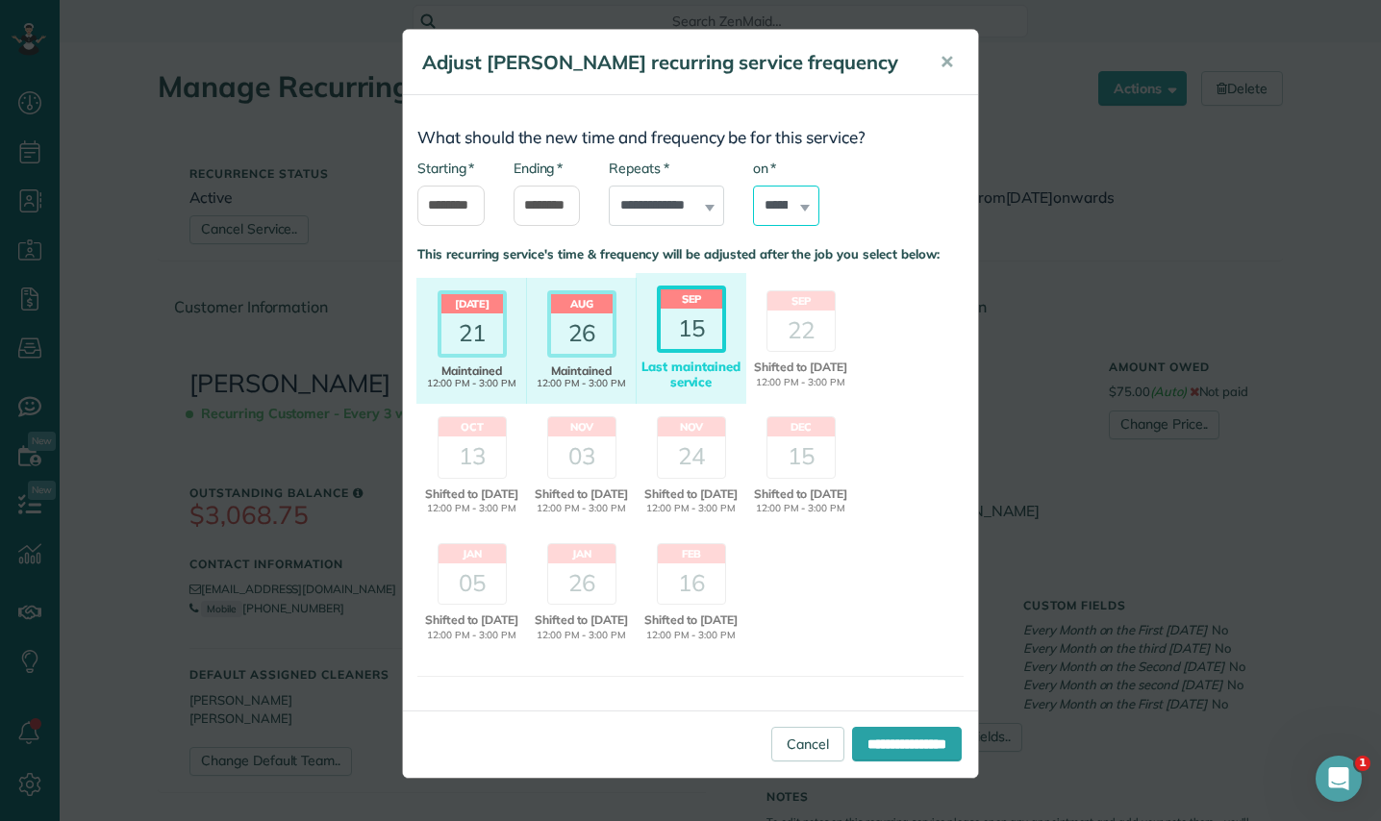
click at [779, 208] on select "****** ****** ******* ********* ******** ****** ********" at bounding box center [786, 206] width 67 height 40
select select "*"
click at [753, 186] on select "****** ****** ******* ********* ******** ****** ********" at bounding box center [786, 206] width 67 height 40
click at [878, 761] on input "**********" at bounding box center [907, 744] width 110 height 35
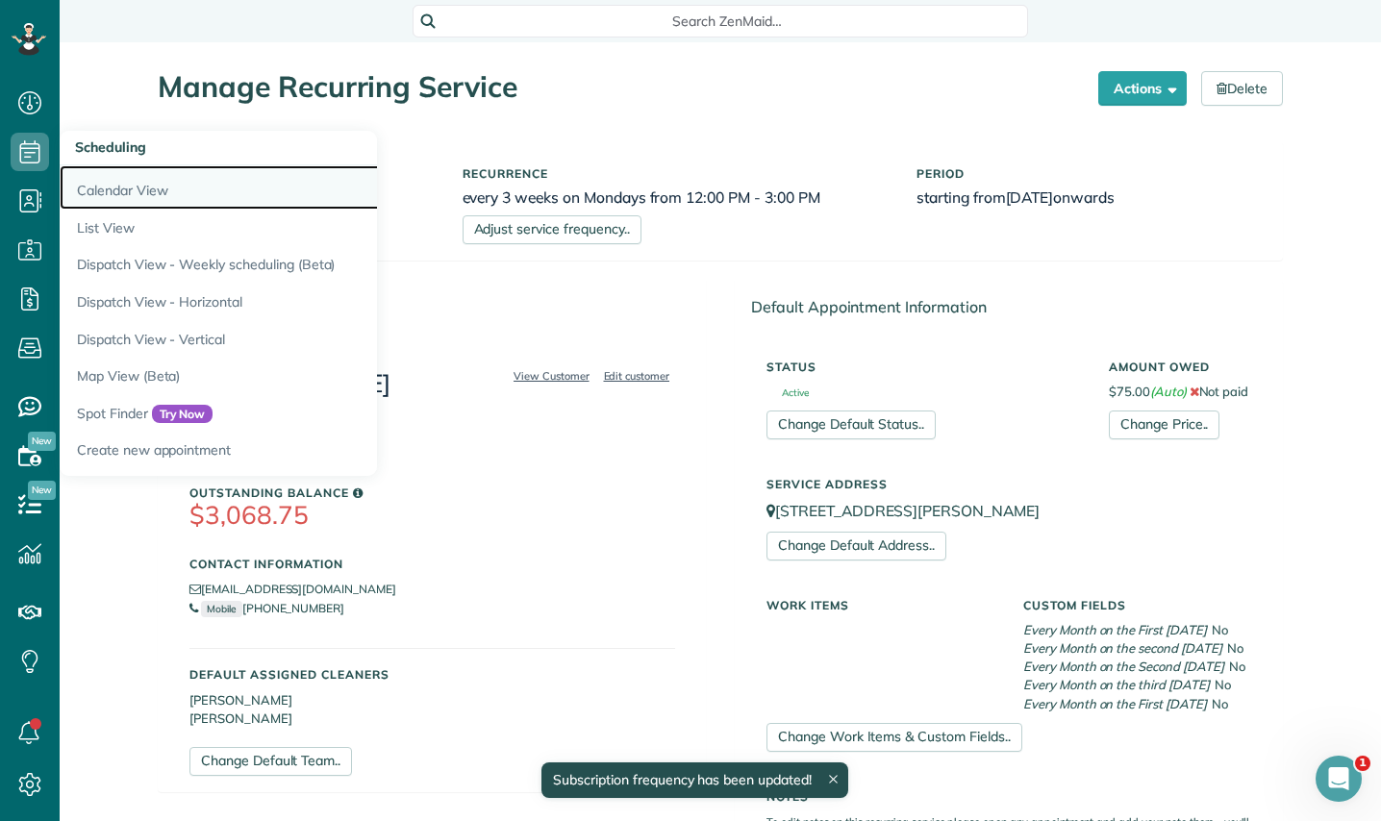
click at [120, 189] on link "Calendar View" at bounding box center [300, 187] width 481 height 44
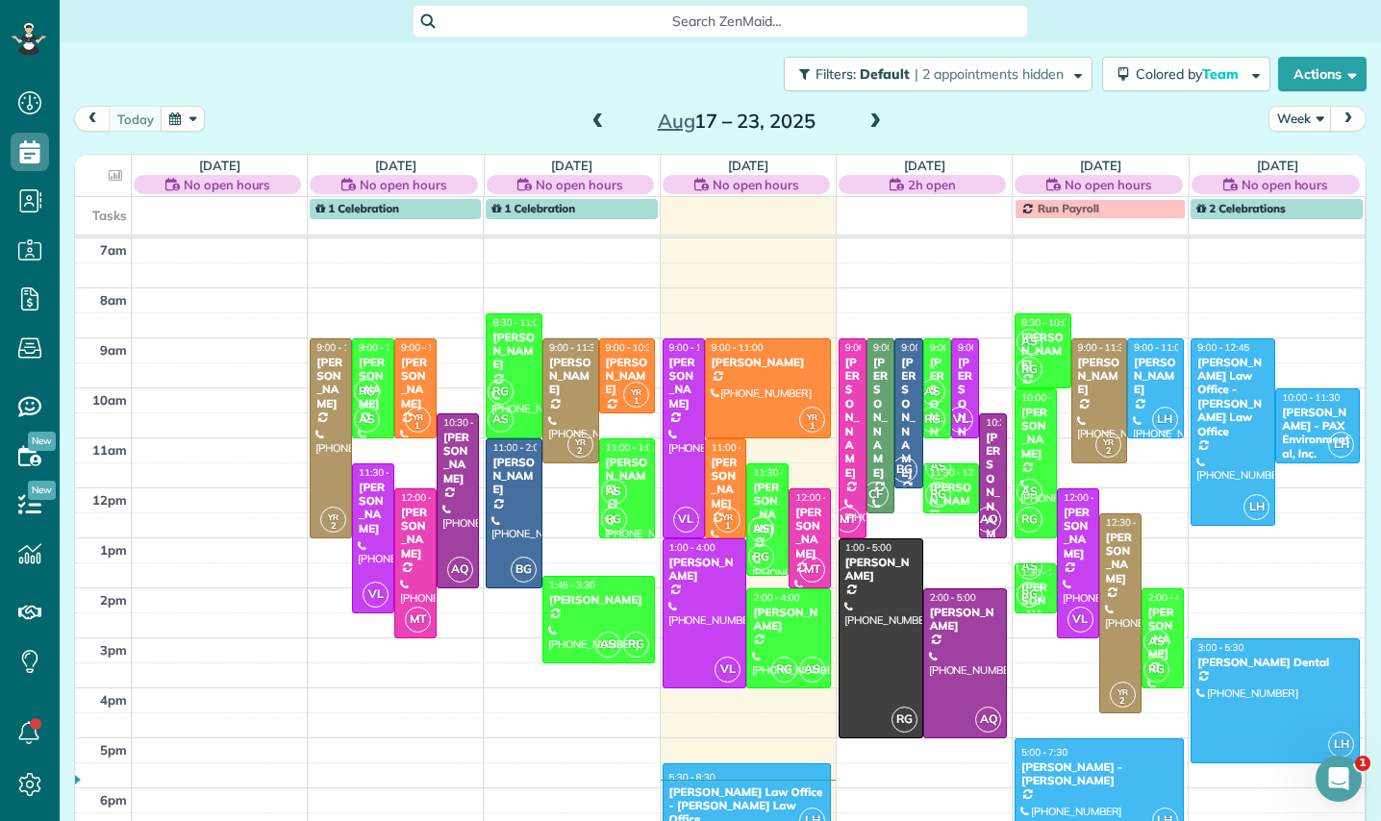
click at [874, 123] on span at bounding box center [874, 121] width 21 height 17
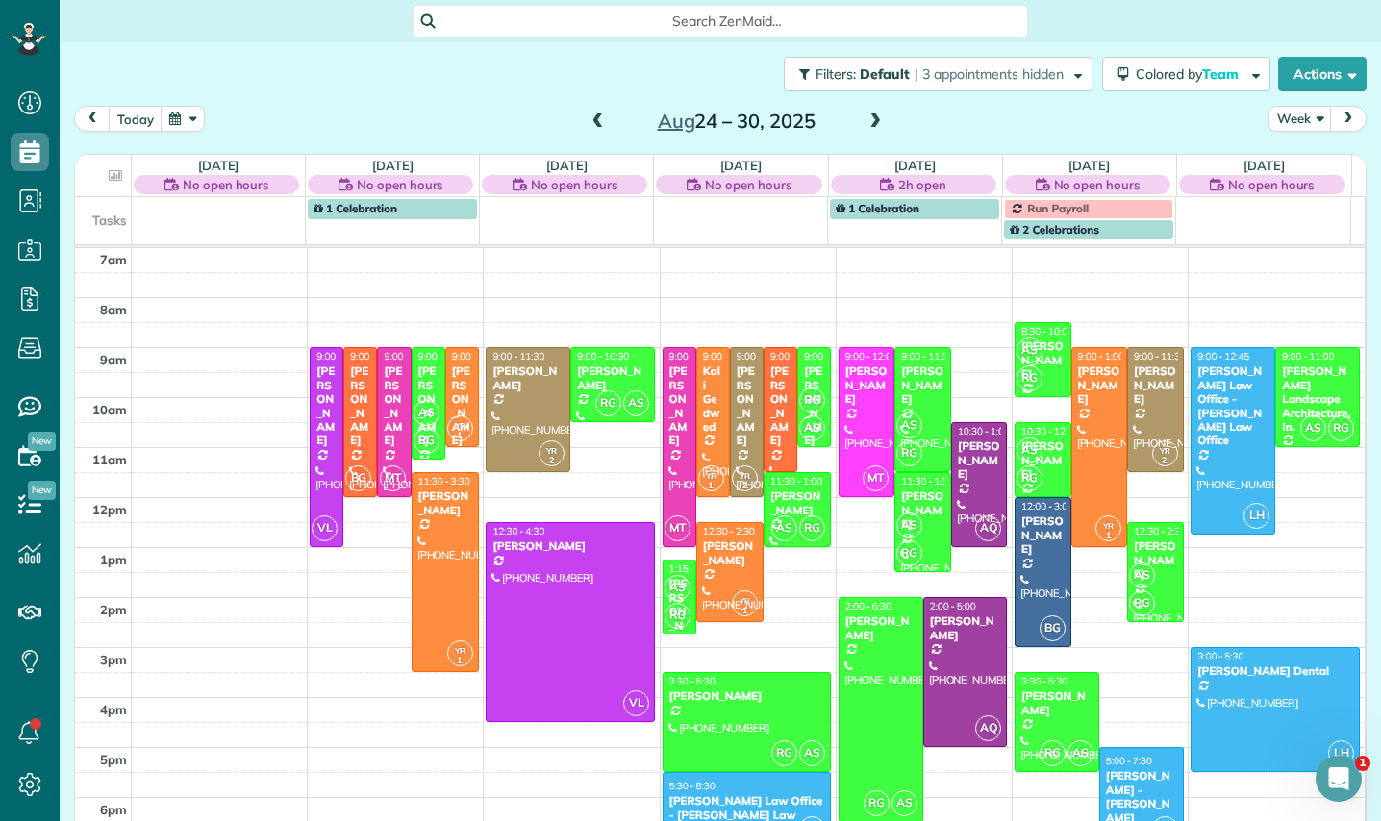
click at [874, 123] on span at bounding box center [874, 121] width 21 height 17
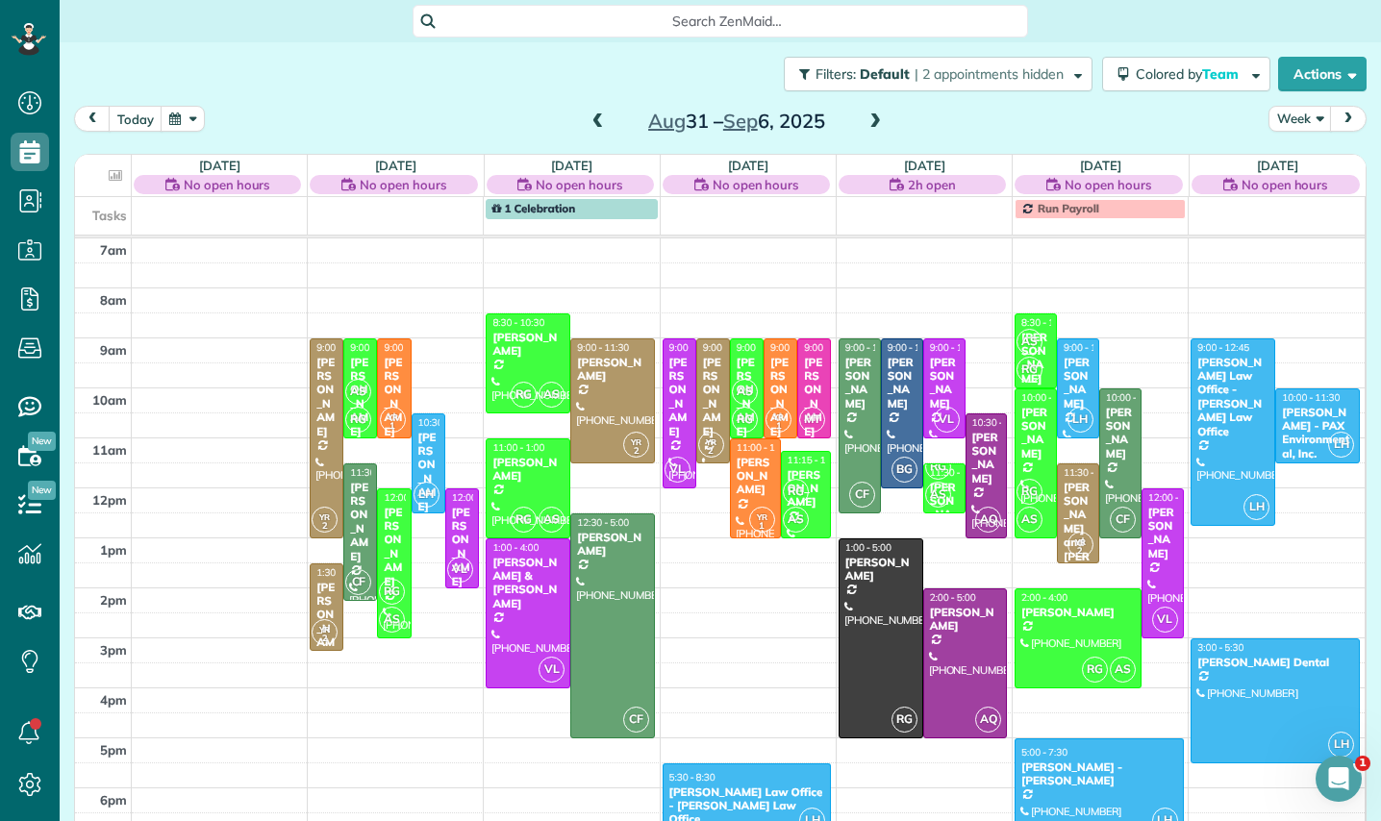
click at [874, 123] on span at bounding box center [874, 121] width 21 height 17
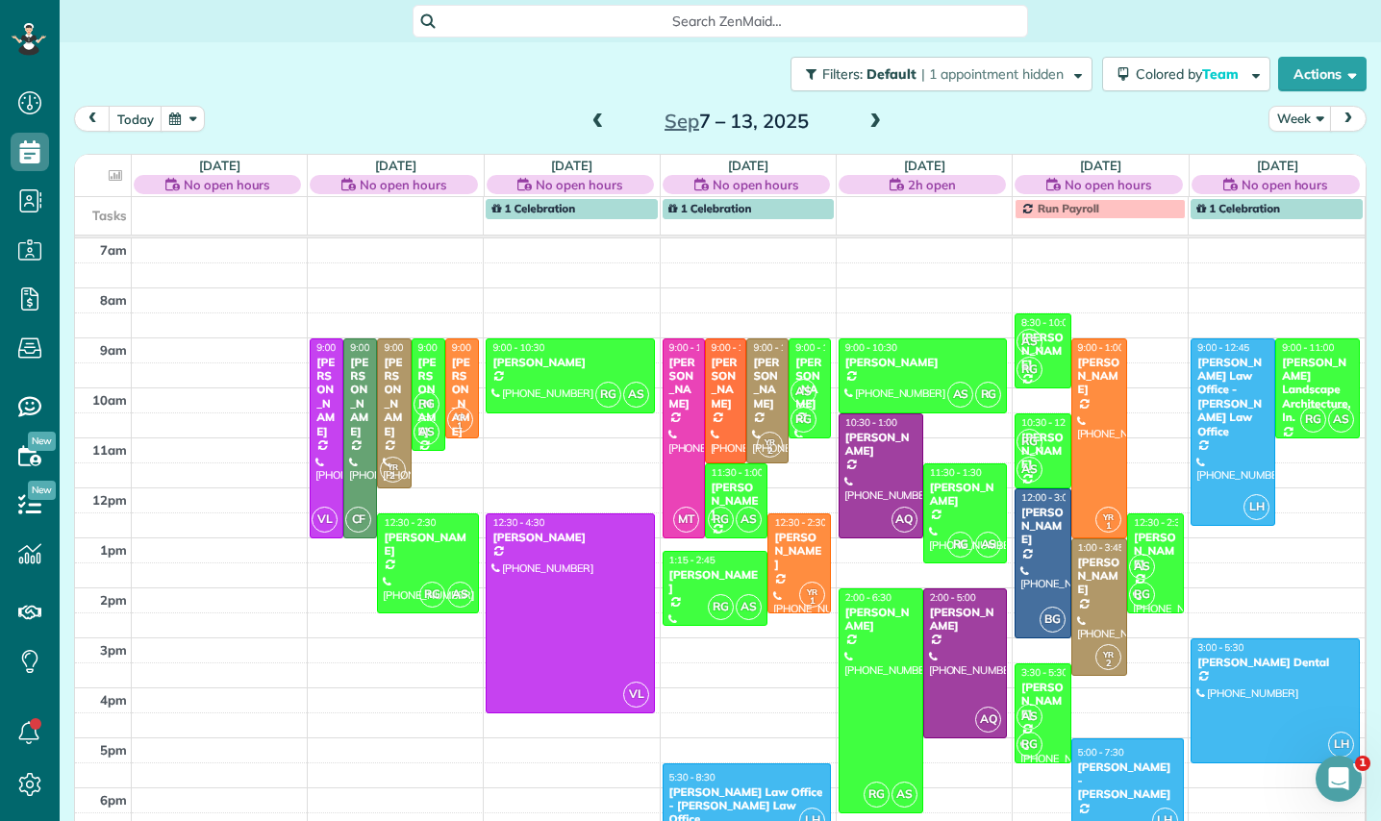
click at [872, 123] on span at bounding box center [874, 121] width 21 height 17
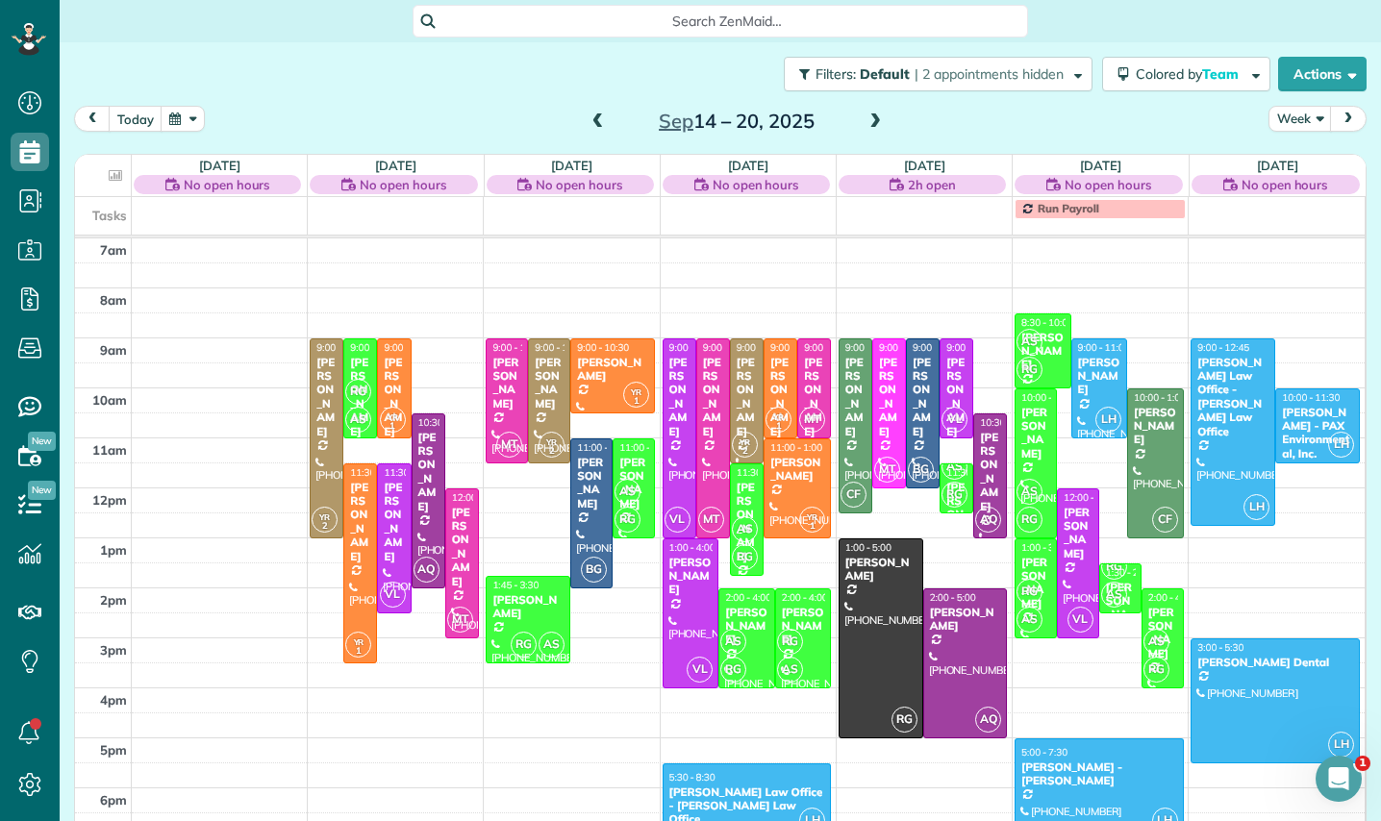
click at [591, 123] on span at bounding box center [597, 121] width 21 height 17
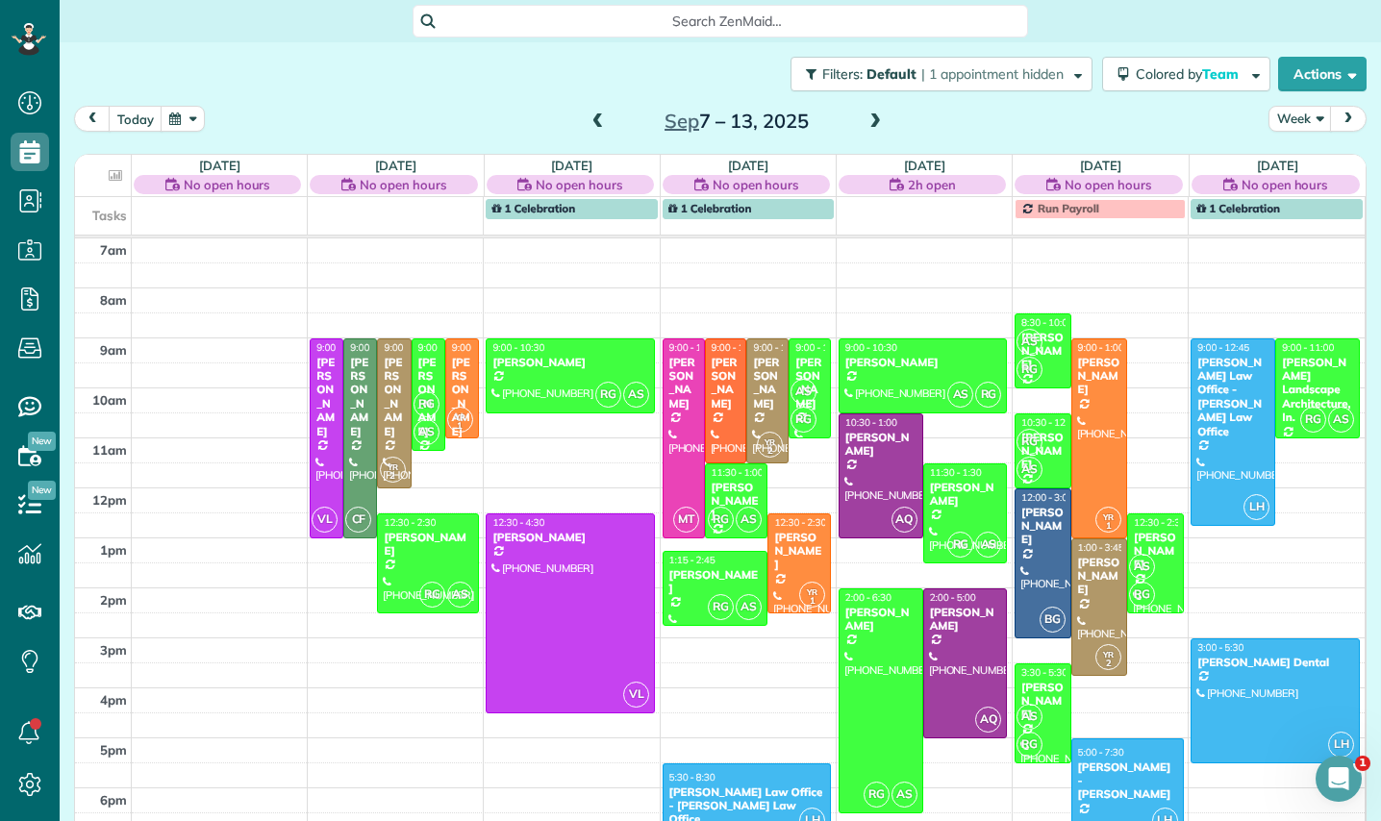
click at [591, 123] on span at bounding box center [597, 121] width 21 height 17
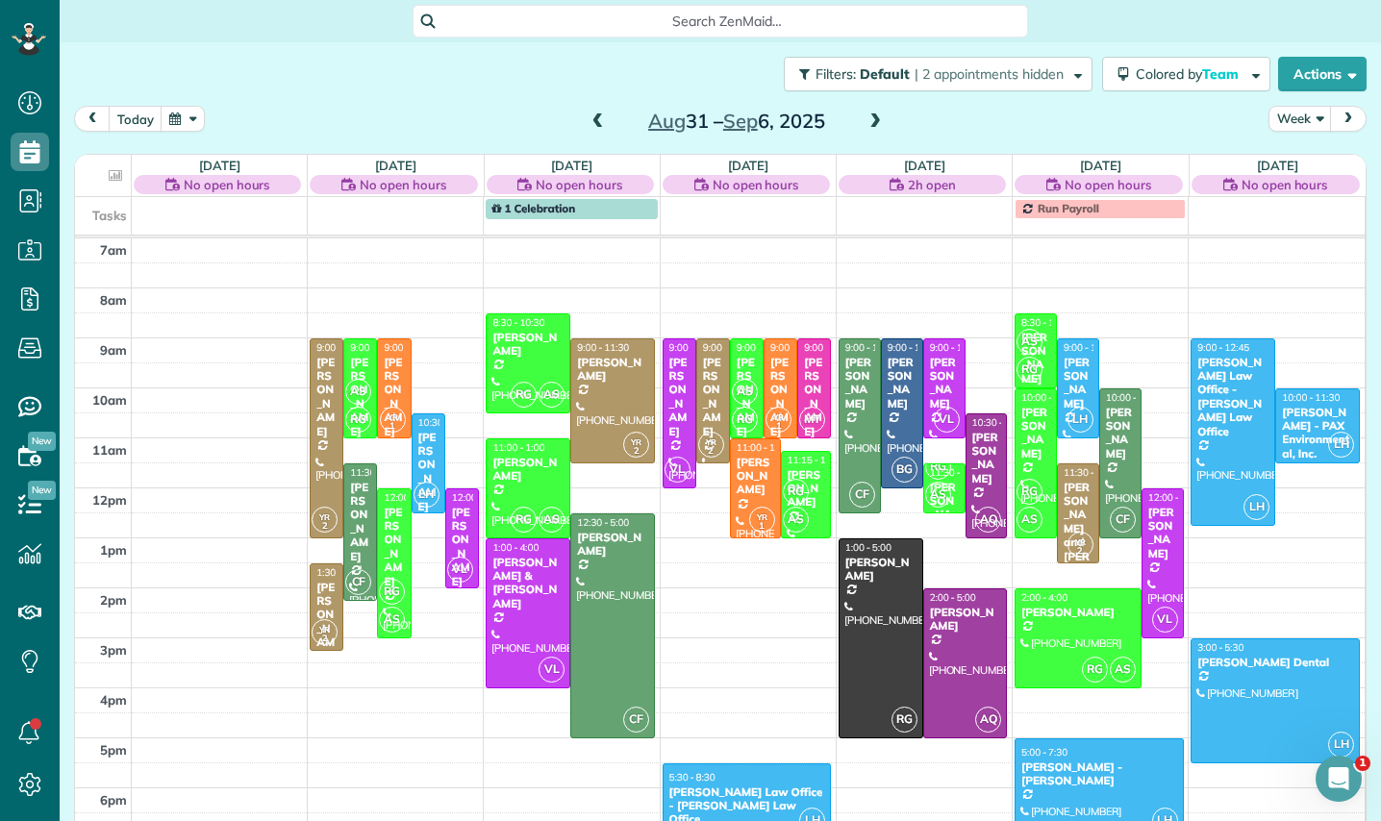
click at [595, 118] on span at bounding box center [597, 121] width 21 height 17
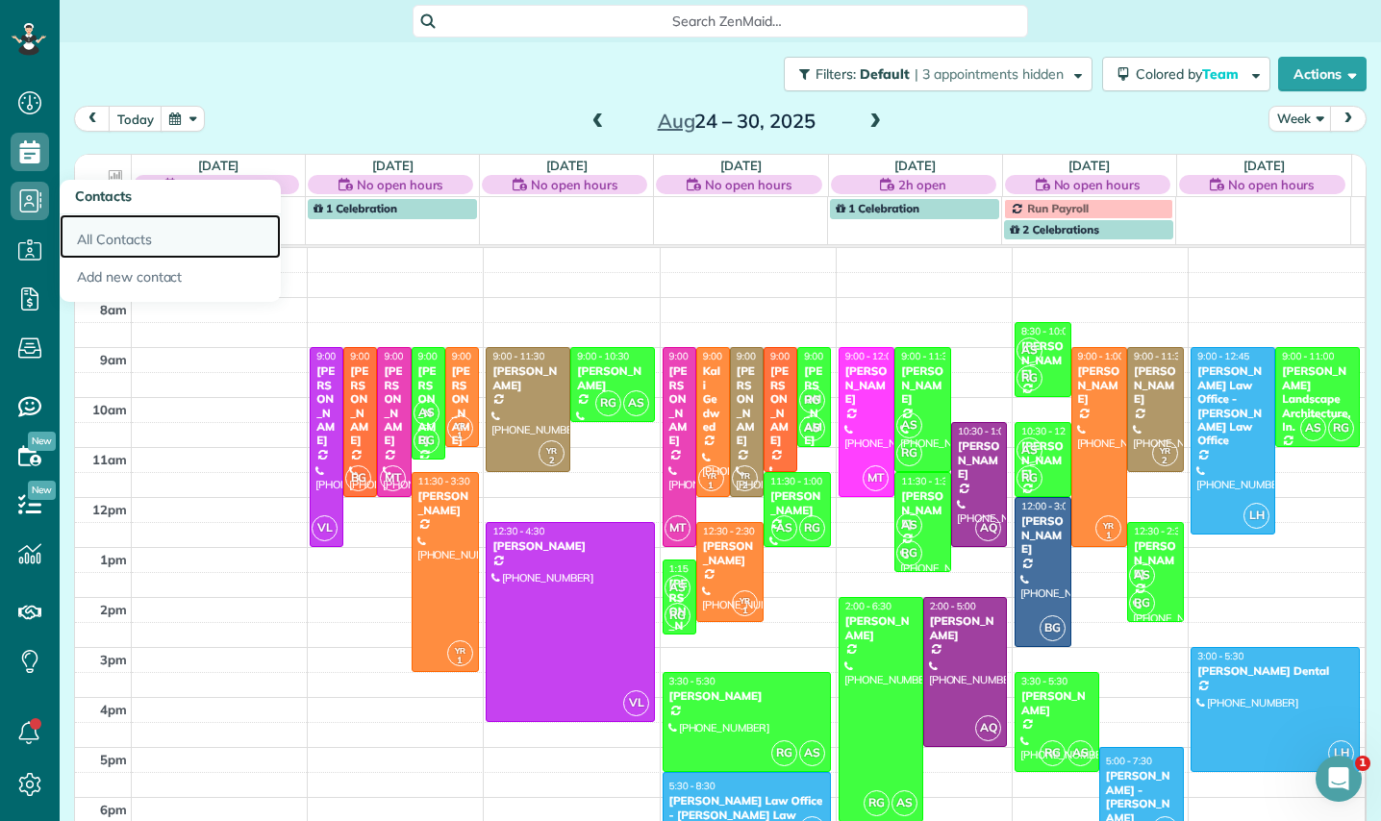
click at [123, 240] on link "All Contacts" at bounding box center [170, 236] width 221 height 44
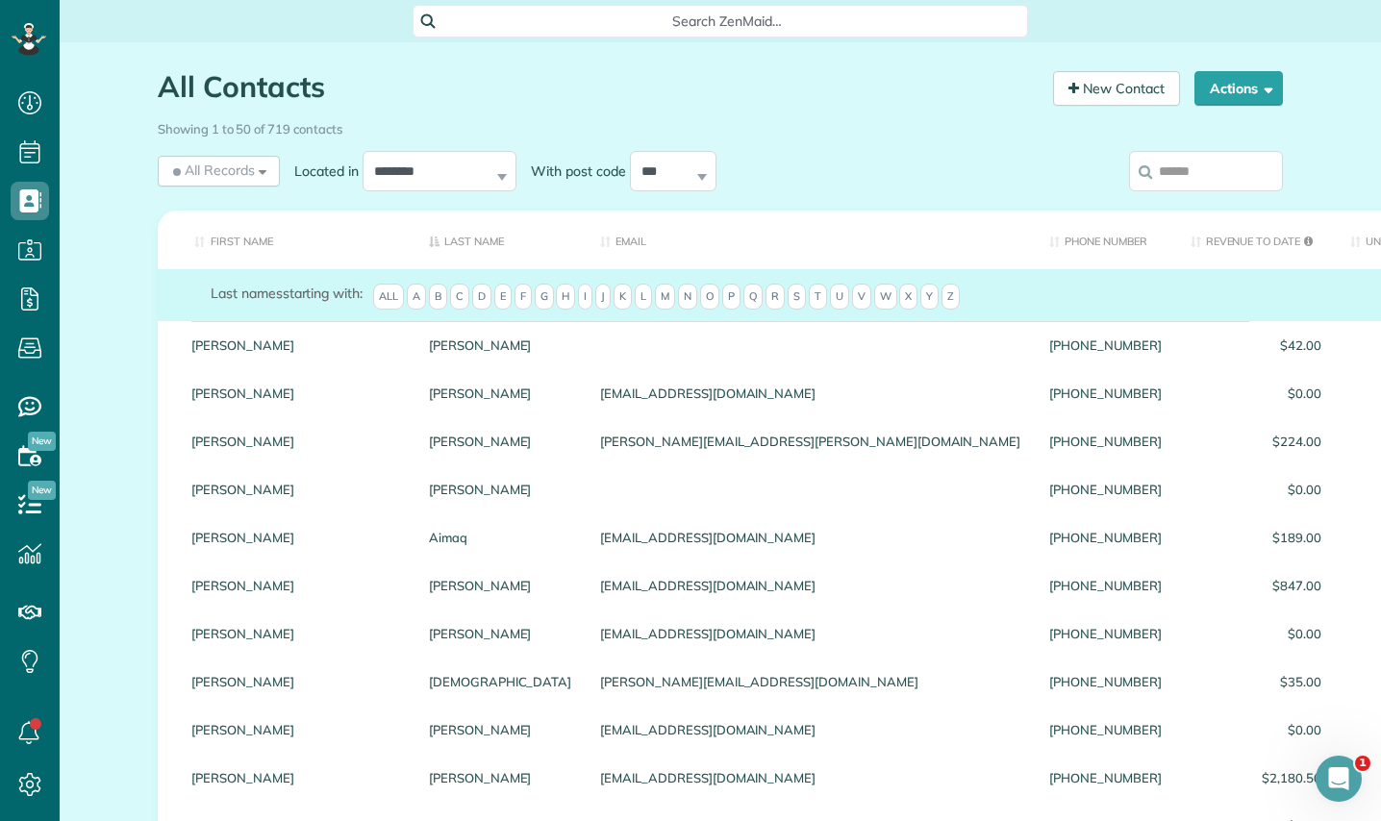
drag, startPoint x: 1159, startPoint y: 191, endPoint x: 1145, endPoint y: 200, distance: 16.0
click at [1156, 192] on label at bounding box center [1206, 171] width 154 height 50
click at [1156, 191] on input "search" at bounding box center [1206, 171] width 154 height 40
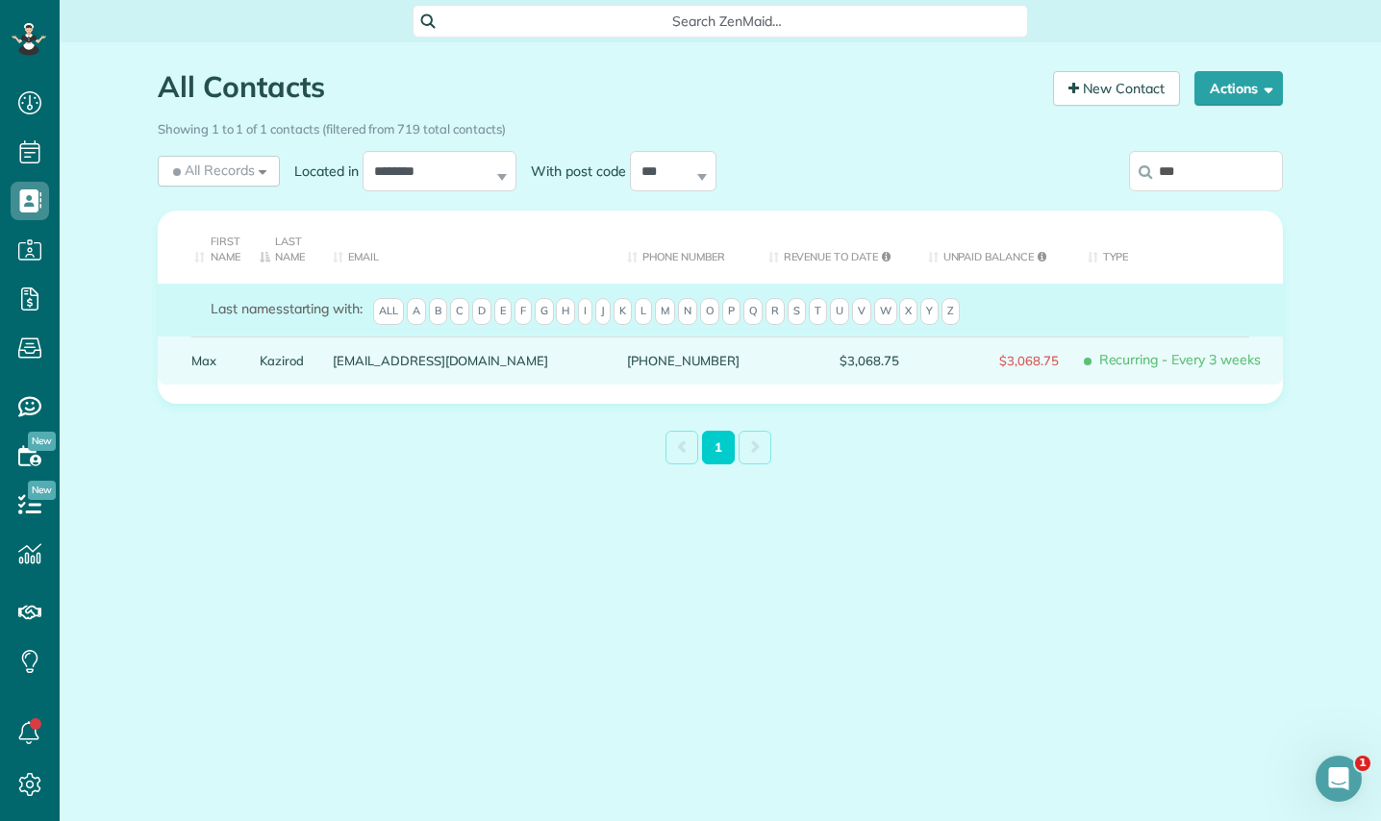
type input "***"
click at [289, 364] on link "Kazirod" at bounding box center [282, 360] width 44 height 13
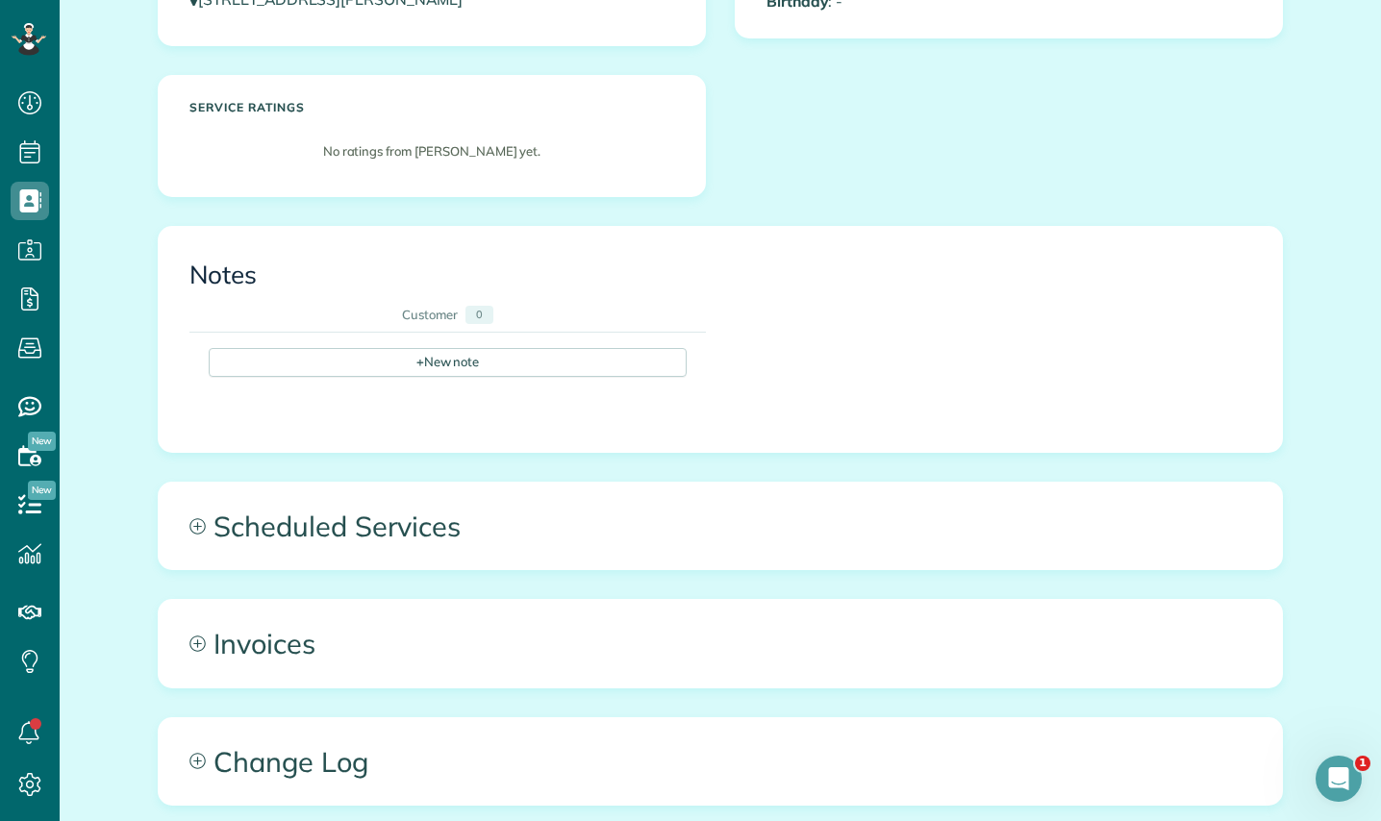
scroll to position [498, 0]
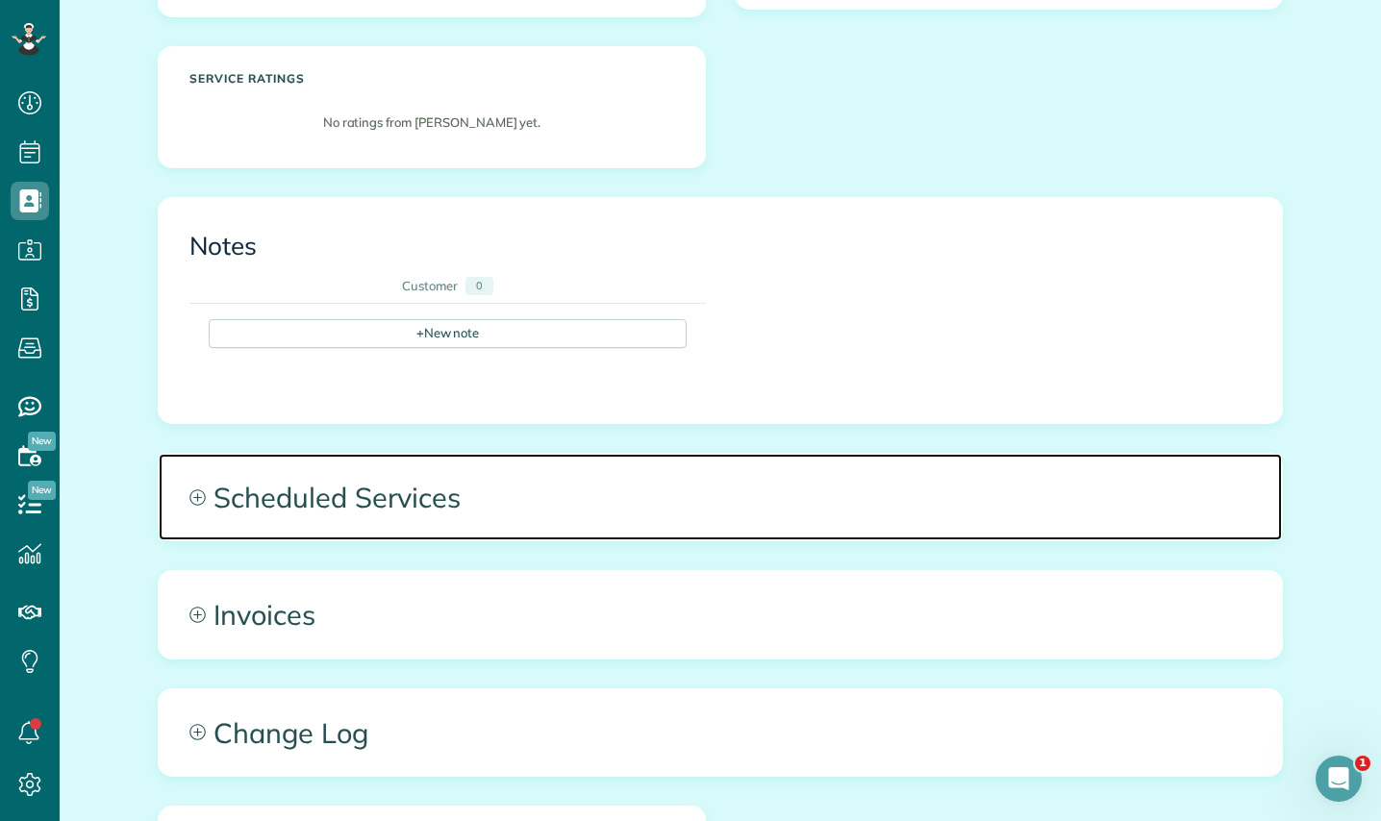
click at [988, 490] on span "Scheduled Services" at bounding box center [720, 497] width 1123 height 87
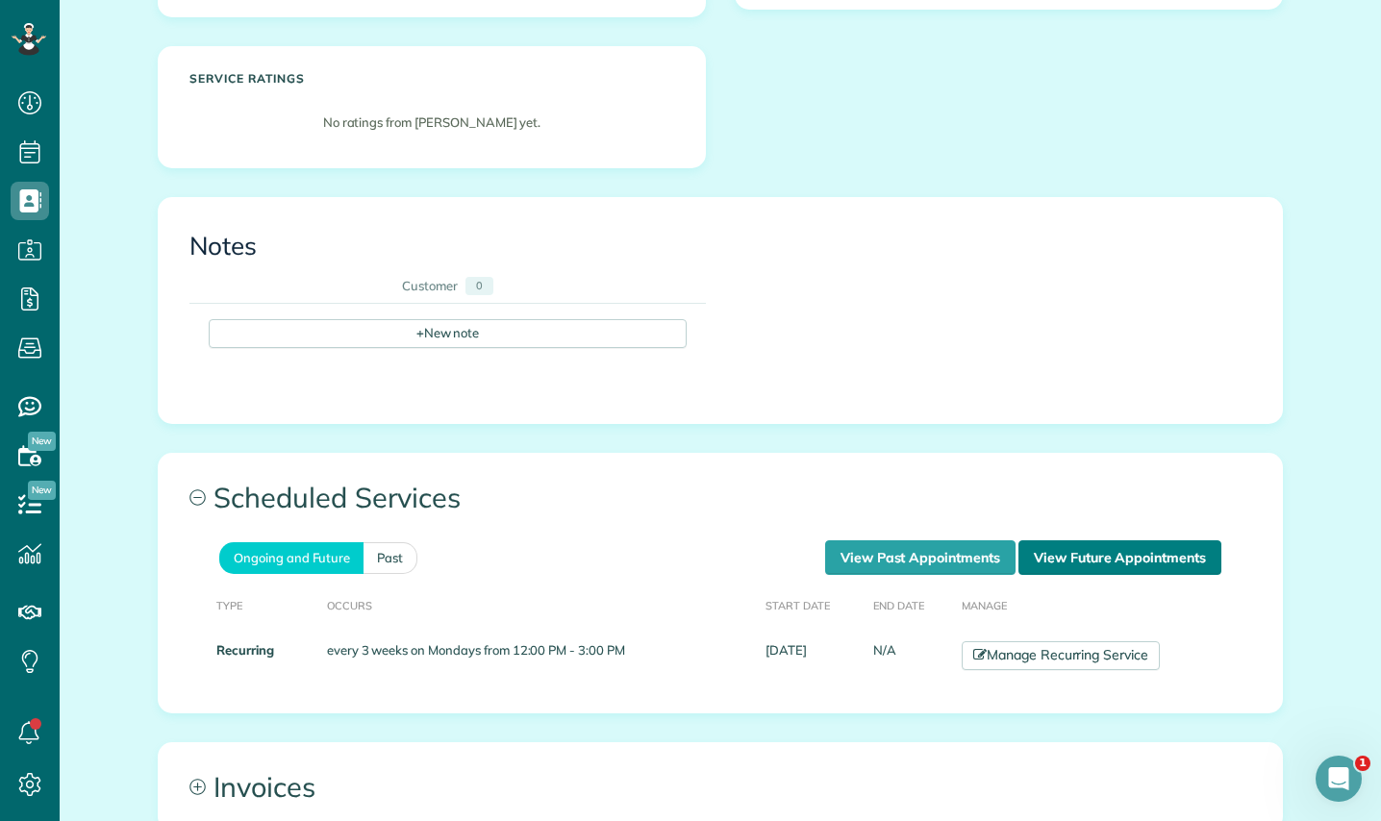
drag, startPoint x: 1113, startPoint y: 560, endPoint x: 1075, endPoint y: 553, distance: 39.0
click at [1112, 559] on link "View Future Appointments" at bounding box center [1119, 557] width 203 height 35
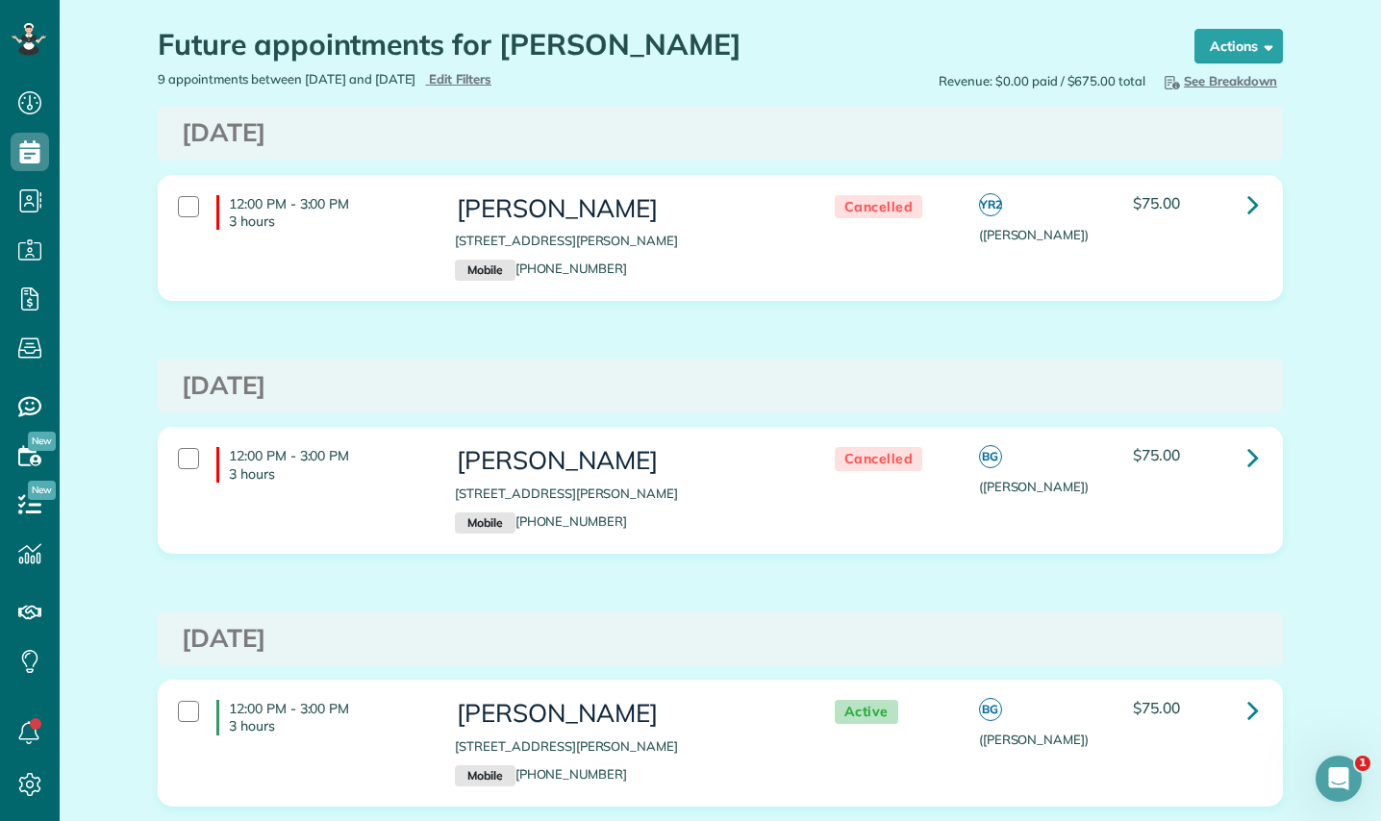
scroll to position [44, 0]
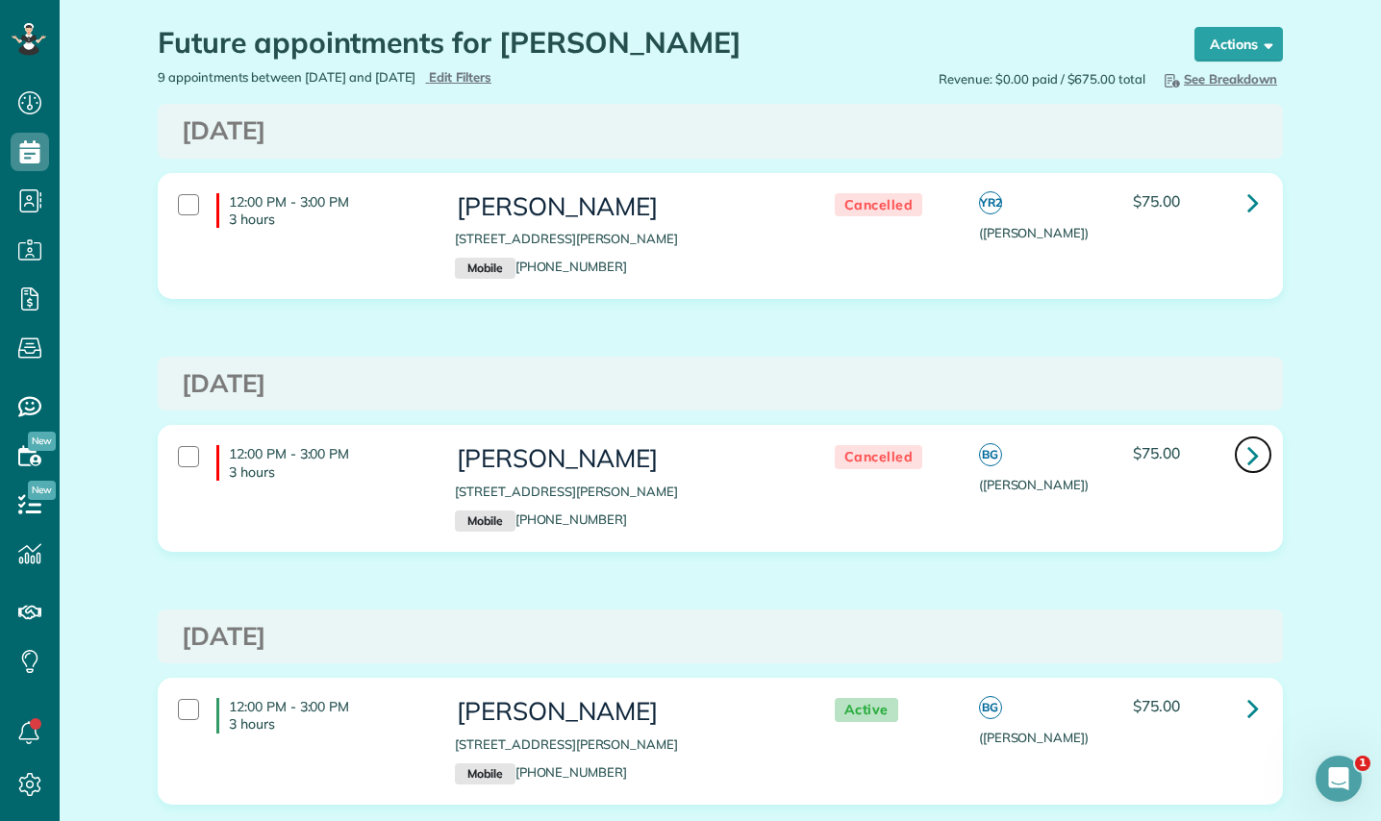
click at [1250, 452] on icon at bounding box center [1253, 455] width 12 height 34
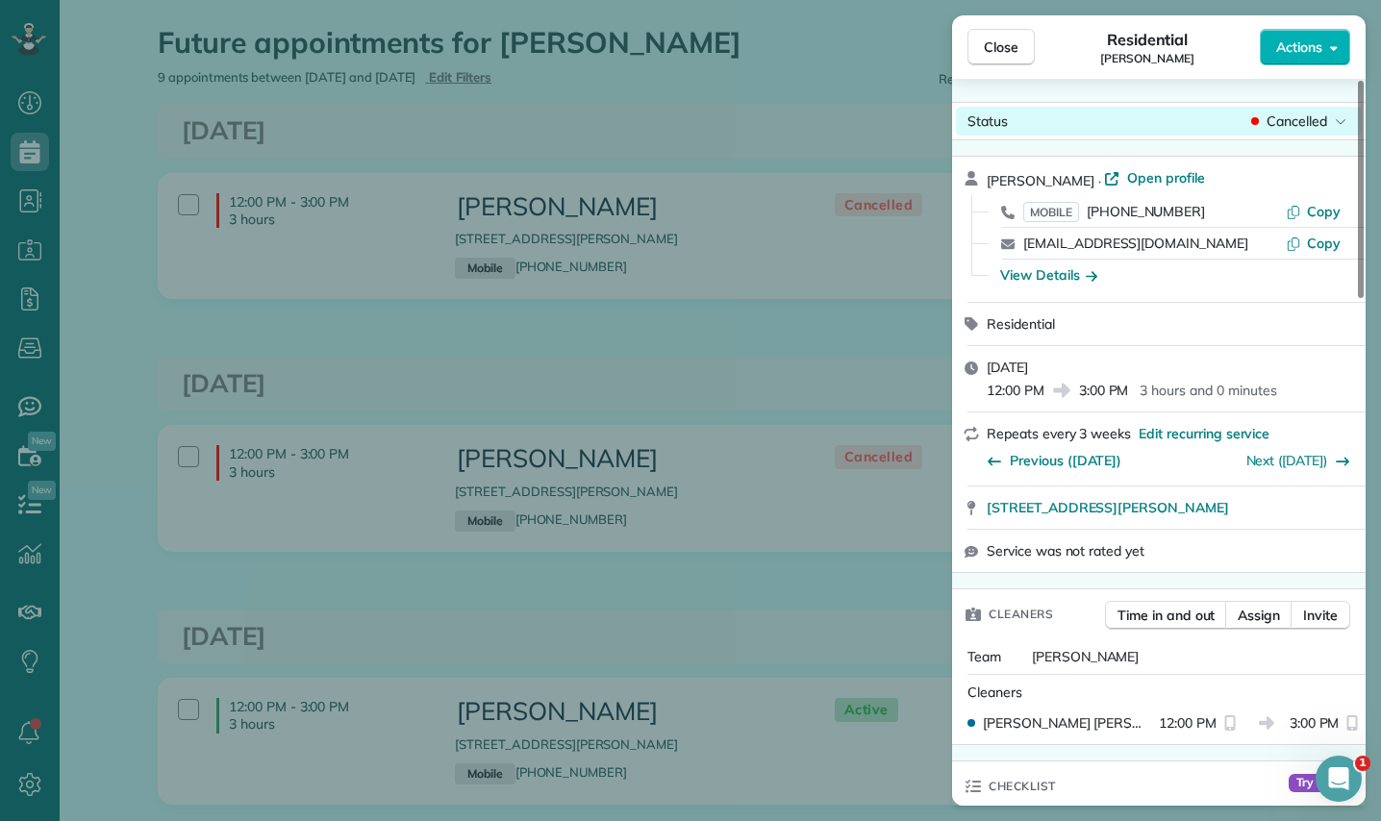
click at [1313, 122] on span "Cancelled" at bounding box center [1296, 121] width 61 height 19
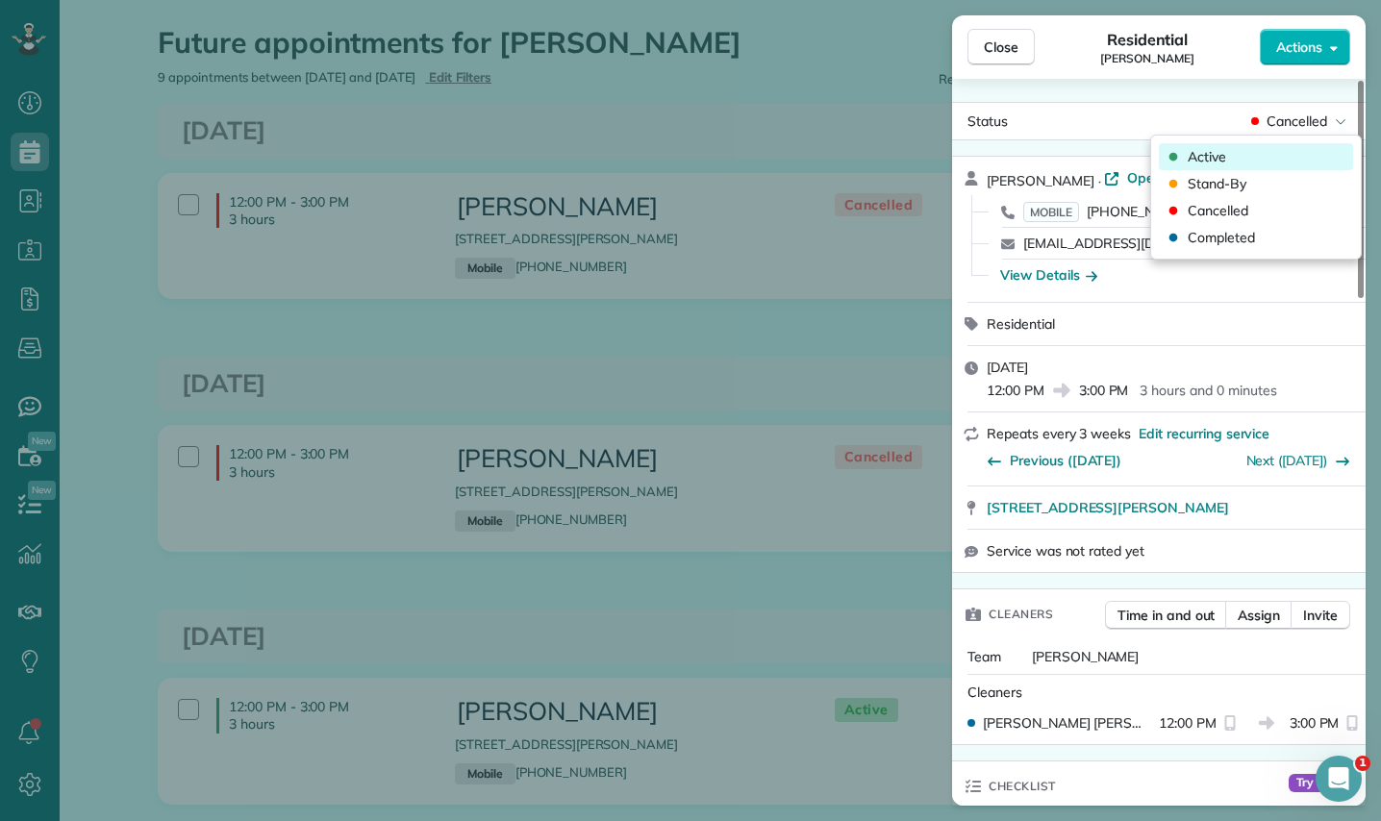
click at [1232, 155] on div "Active" at bounding box center [1256, 156] width 194 height 27
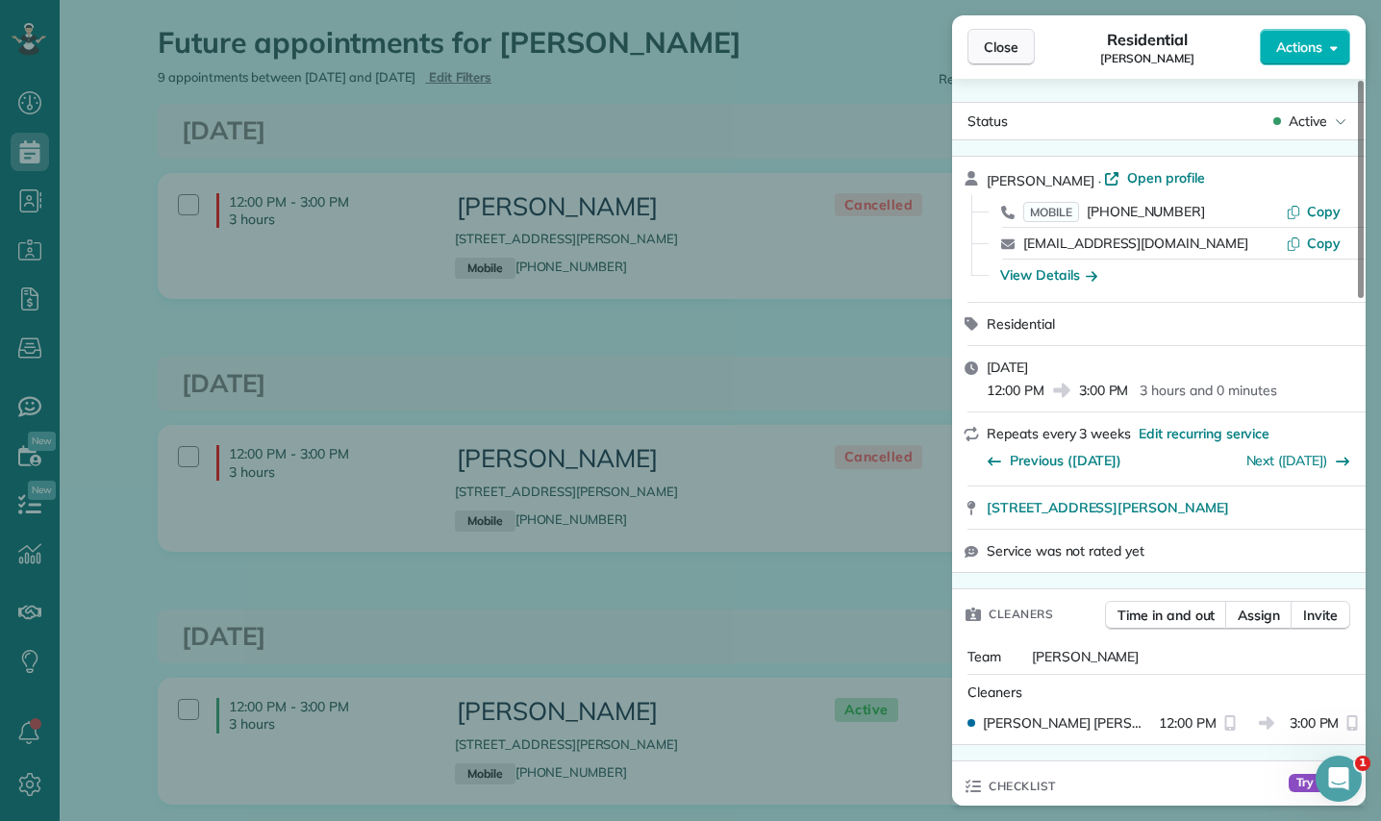
click at [1001, 45] on span "Close" at bounding box center [1001, 46] width 35 height 19
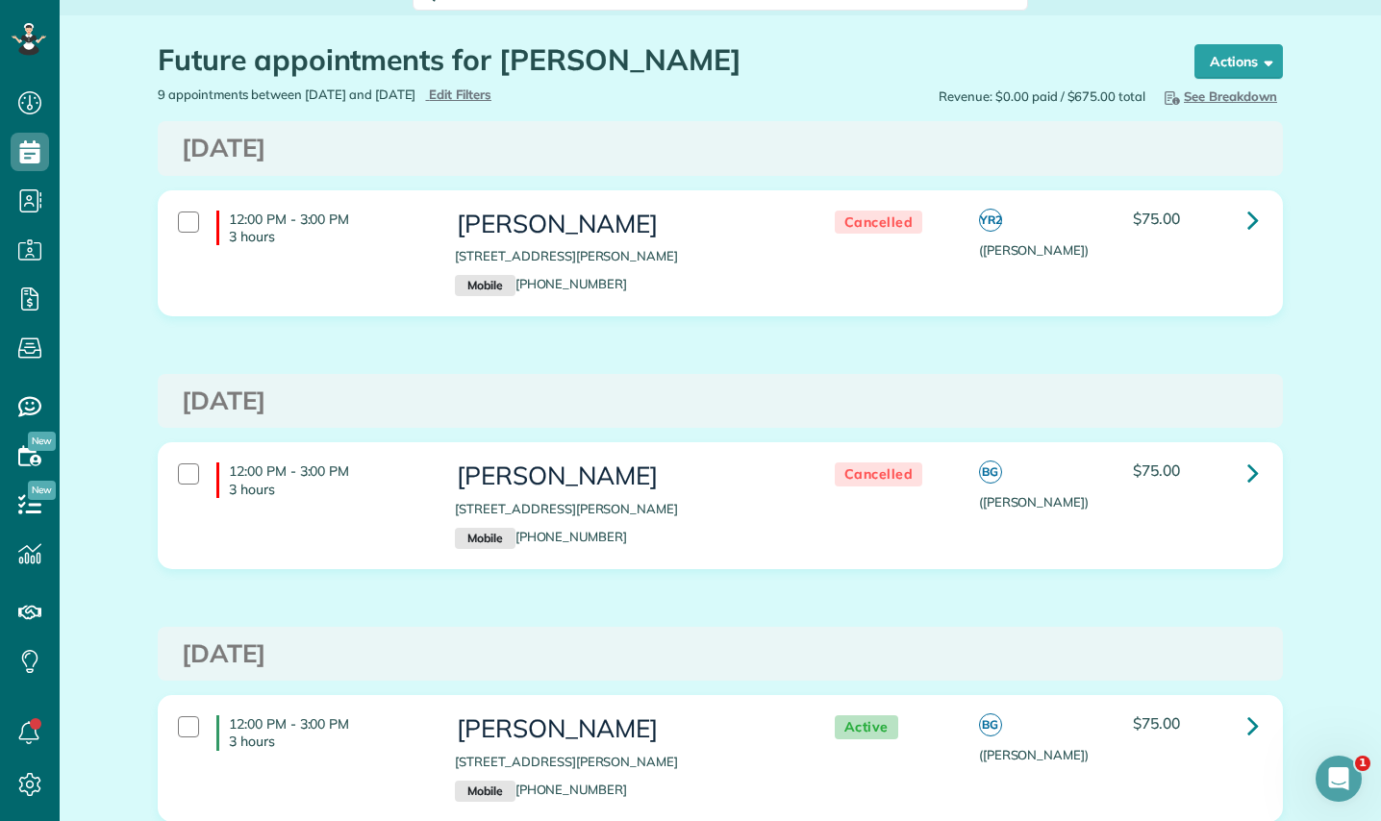
scroll to position [26, 0]
click at [1249, 473] on icon at bounding box center [1253, 474] width 12 height 34
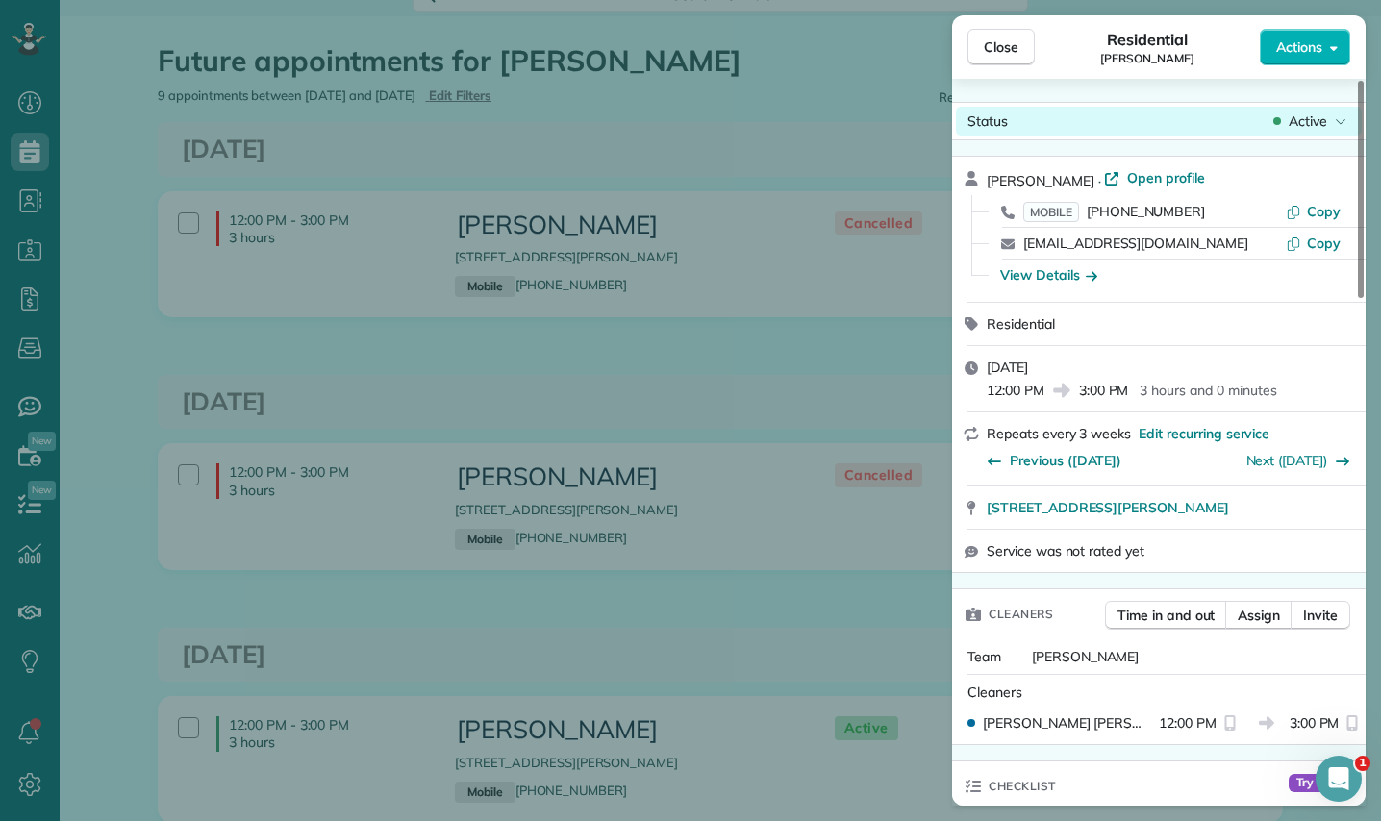
click at [1311, 117] on span "Active" at bounding box center [1307, 121] width 38 height 19
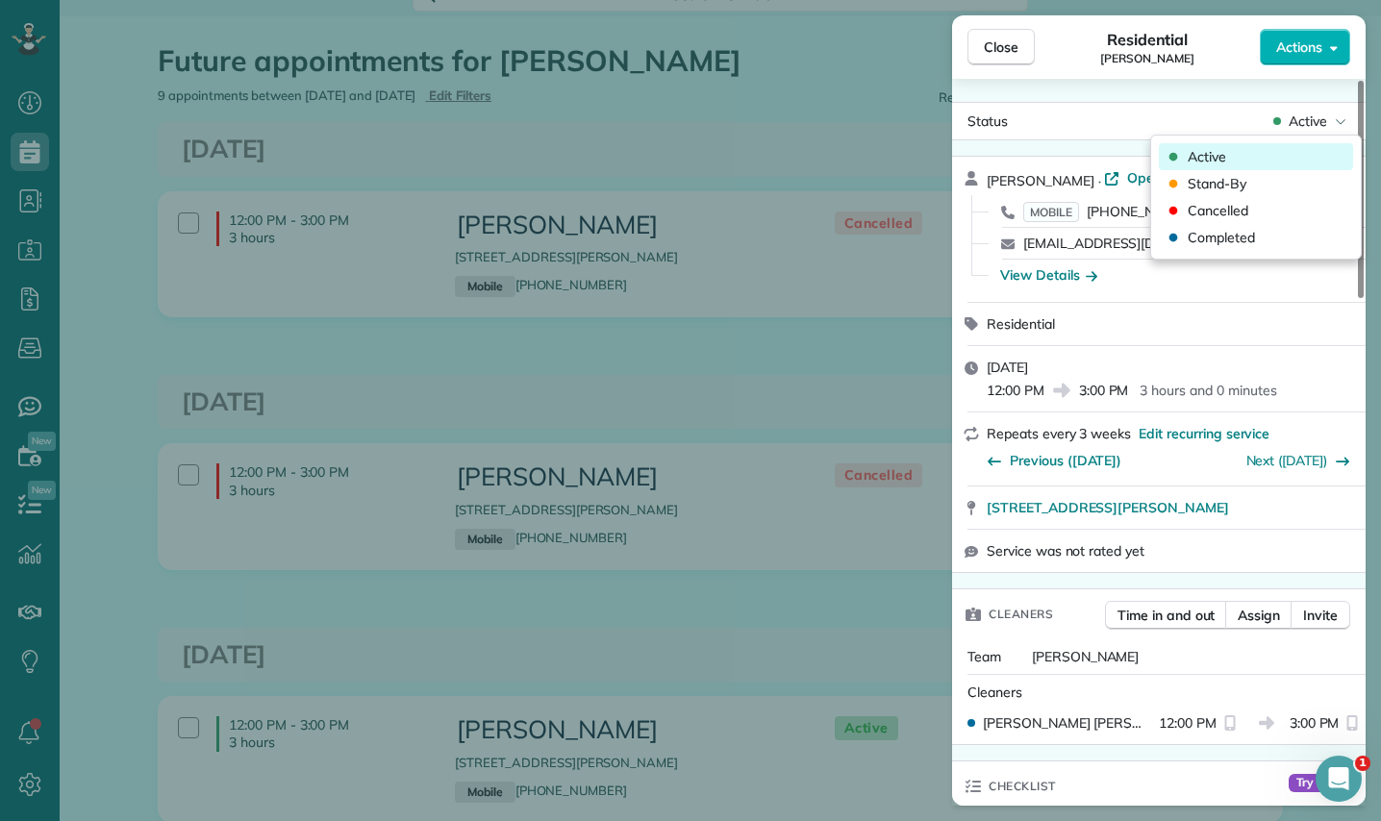
click at [1187, 155] on span "Active" at bounding box center [1206, 156] width 38 height 19
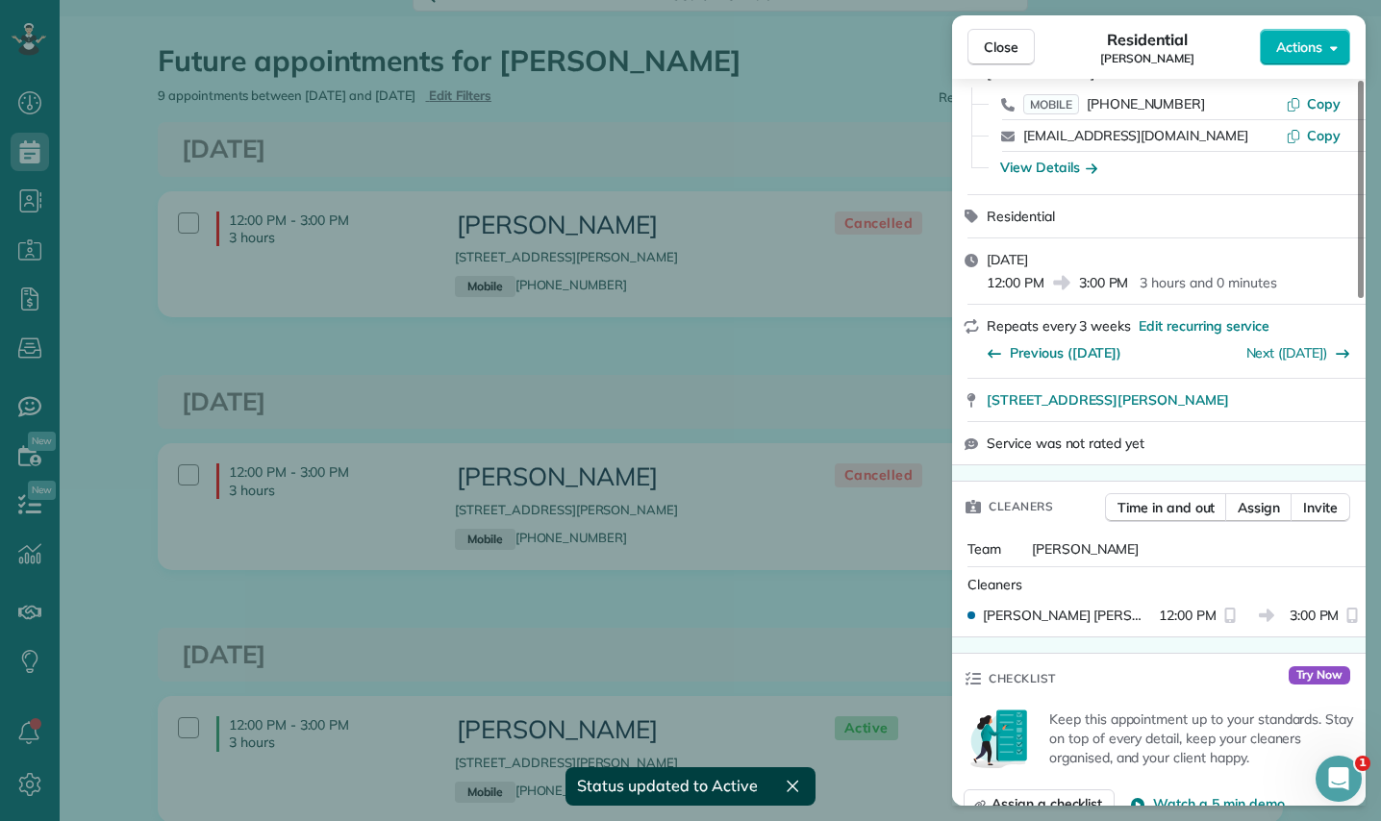
scroll to position [127, 0]
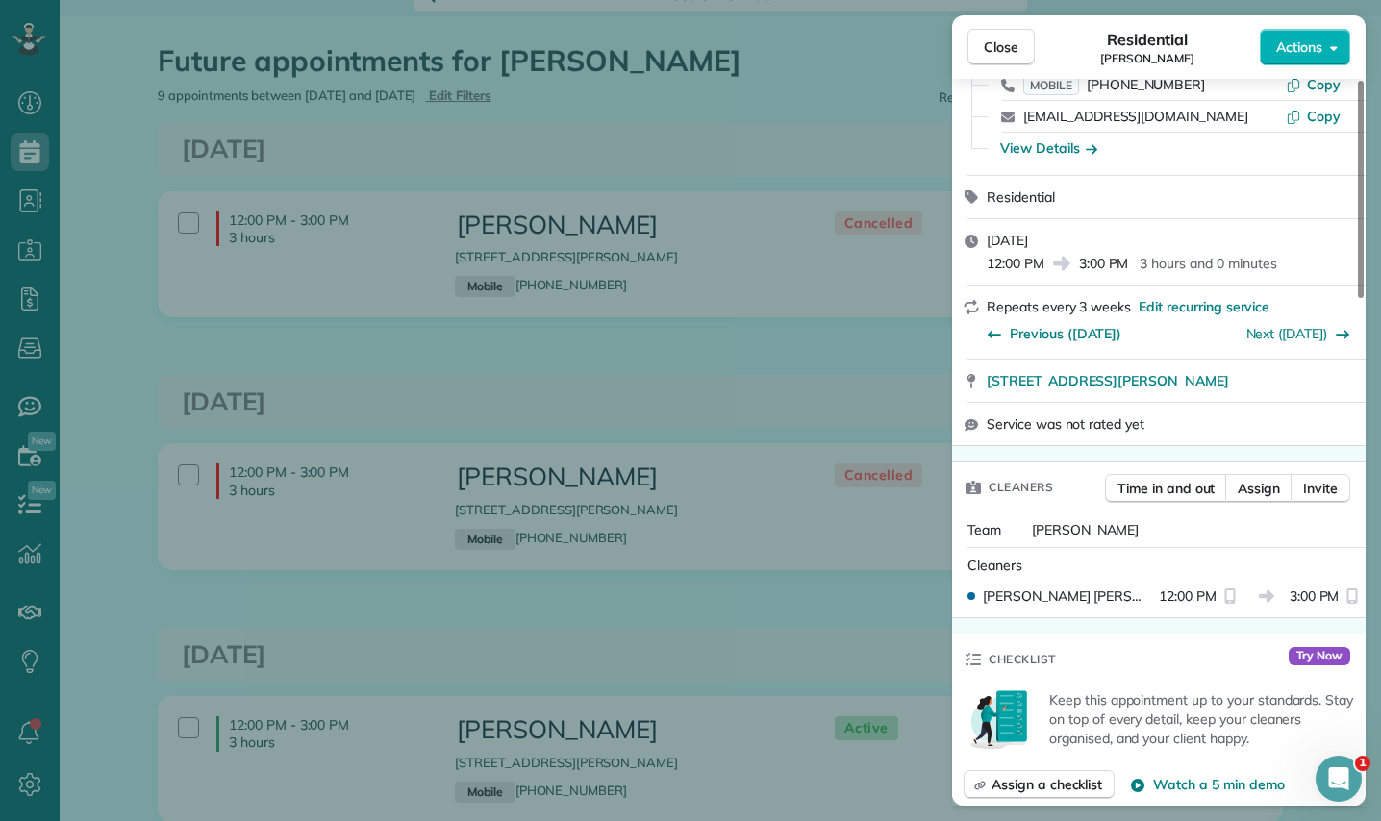
click at [774, 408] on div "Close Residential [PERSON_NAME] Actions Status Active [PERSON_NAME] · Open prof…" at bounding box center [690, 410] width 1381 height 821
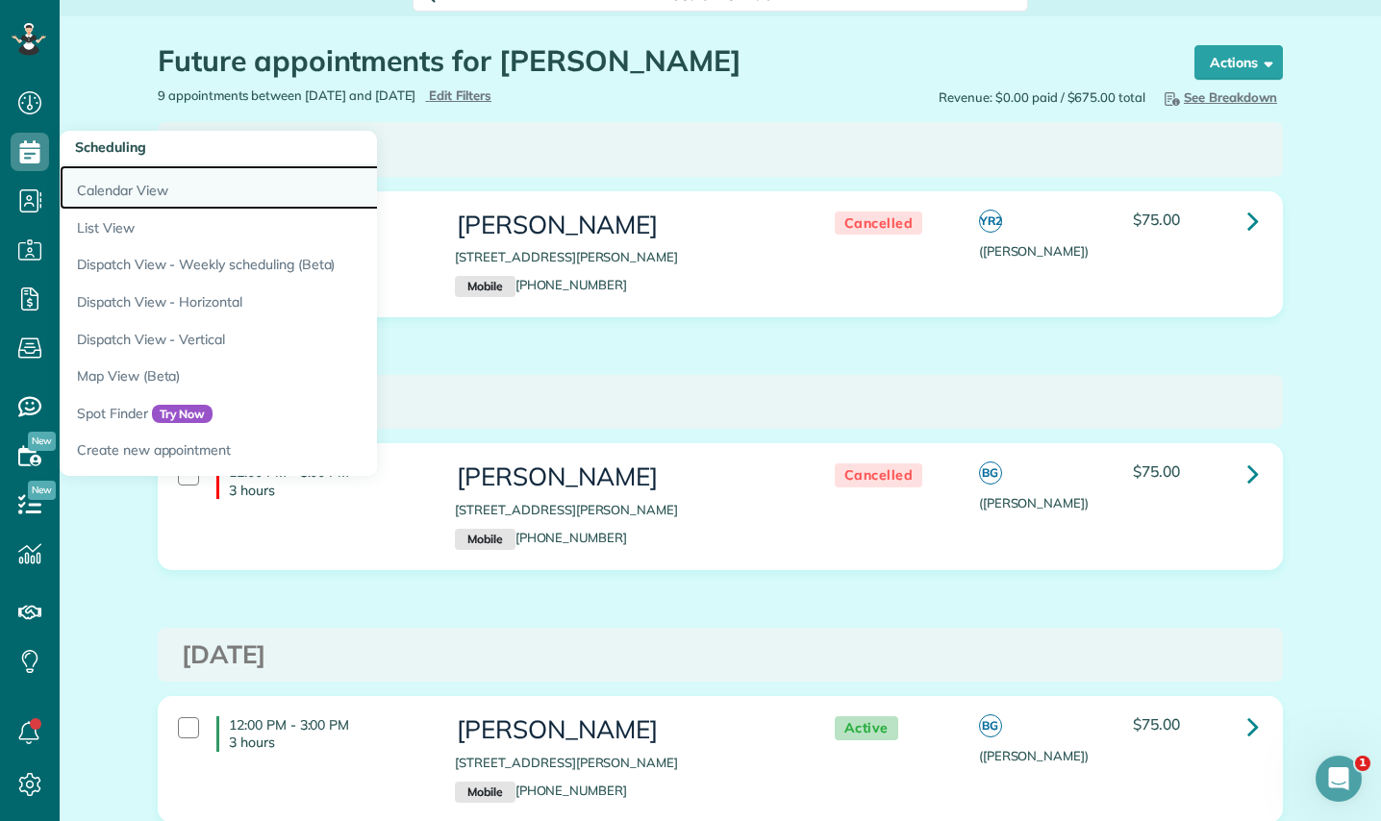
click at [122, 192] on link "Calendar View" at bounding box center [300, 187] width 481 height 44
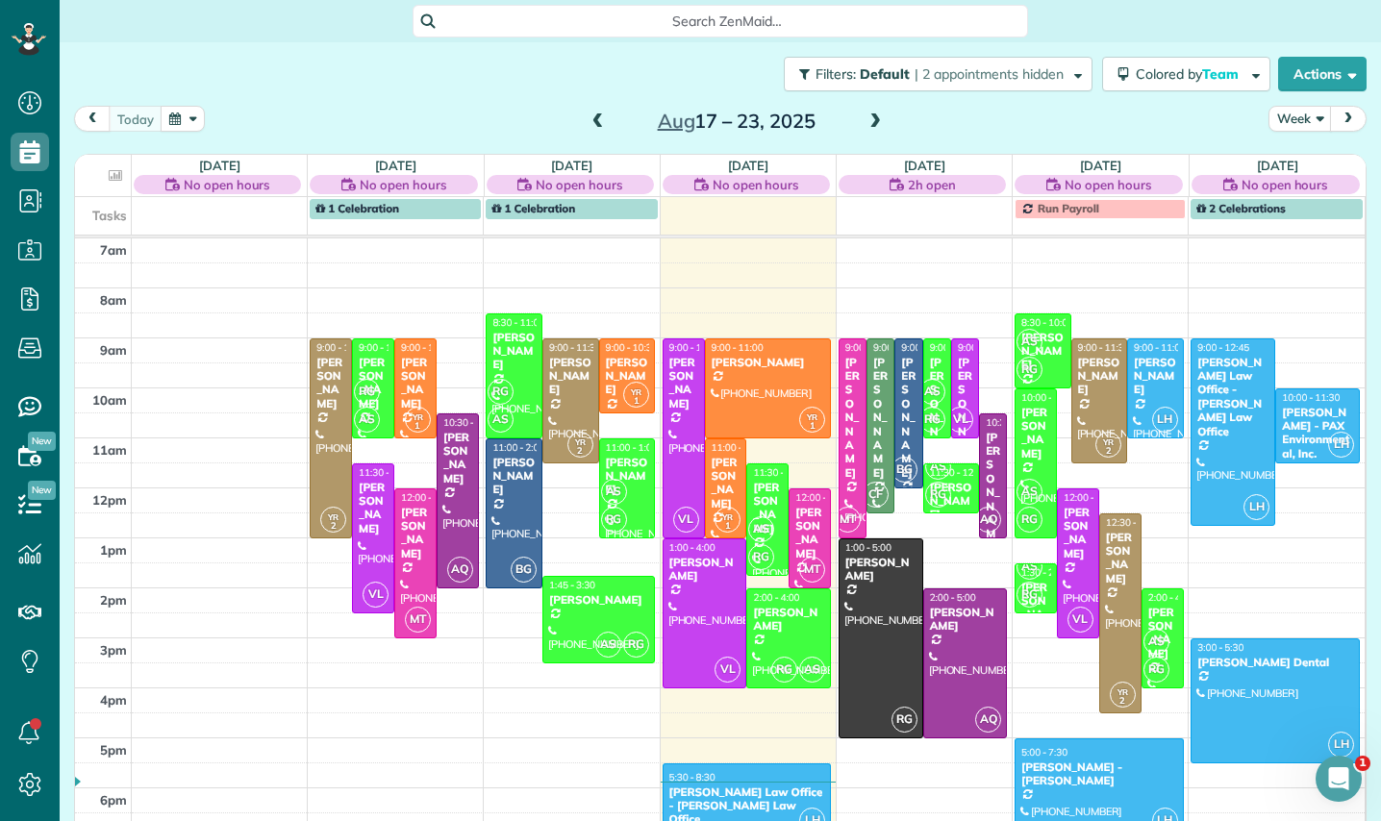
click at [864, 121] on span at bounding box center [874, 121] width 21 height 17
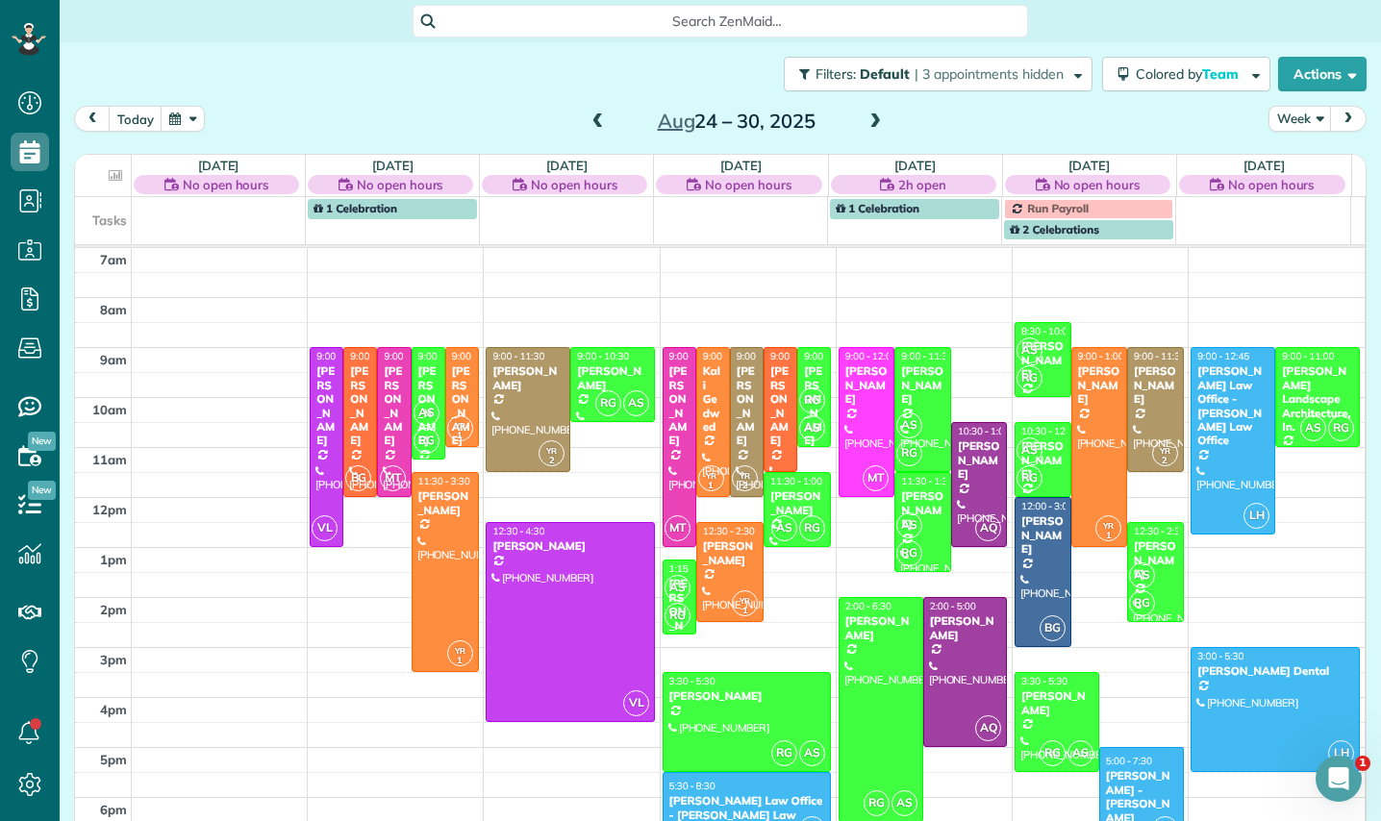
click at [864, 121] on span at bounding box center [874, 121] width 21 height 17
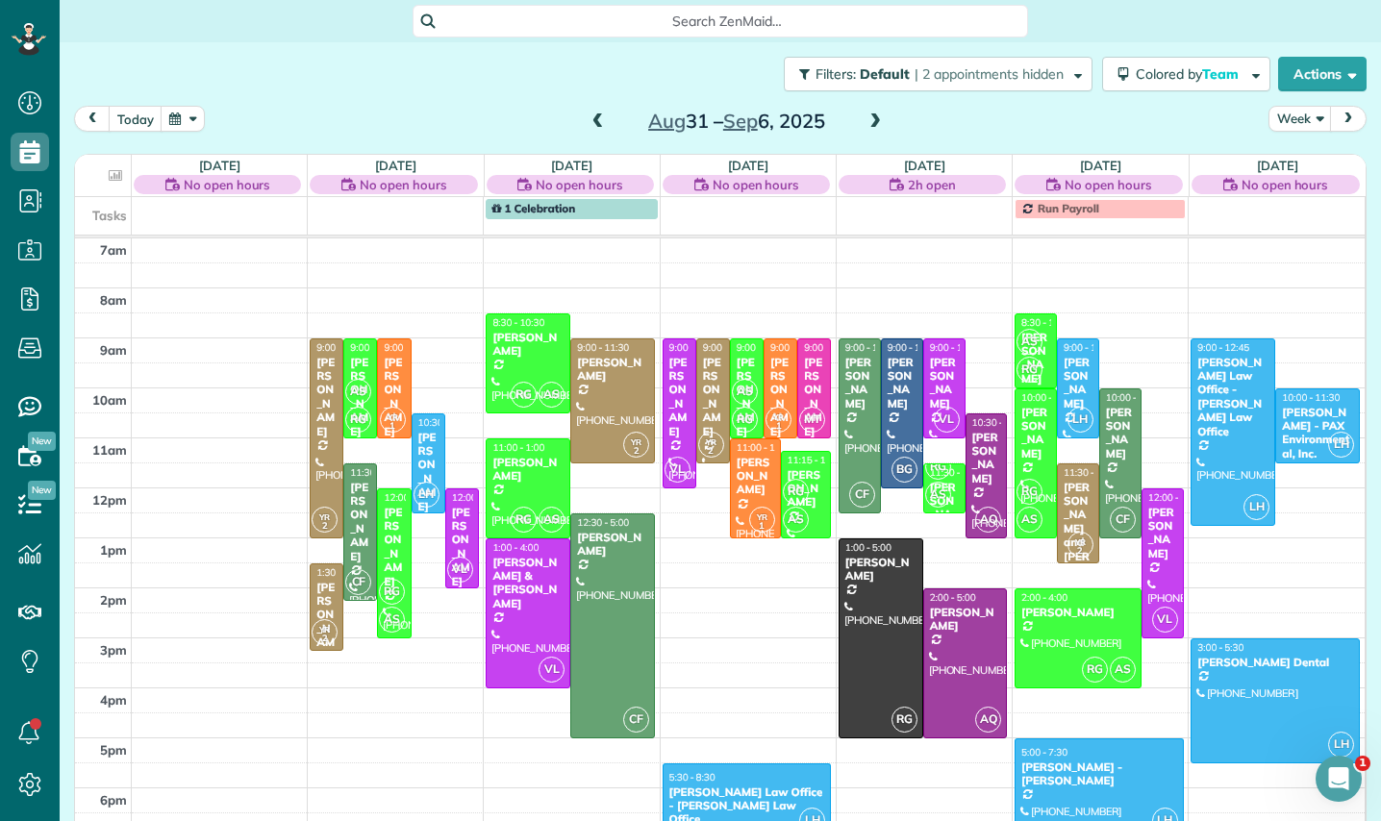
click at [864, 121] on span at bounding box center [874, 121] width 21 height 17
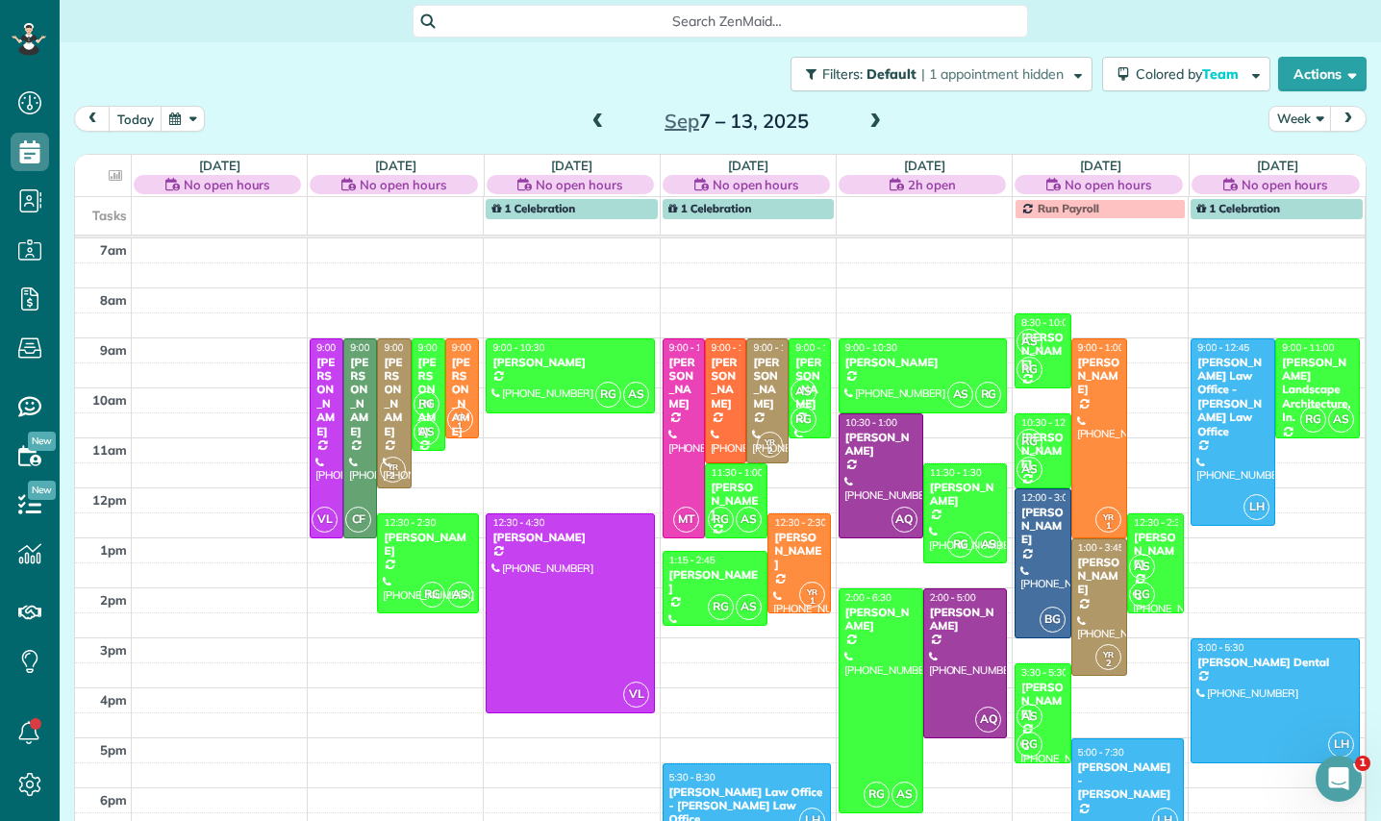
click at [869, 120] on span at bounding box center [874, 121] width 21 height 17
